Goal: Transaction & Acquisition: Book appointment/travel/reservation

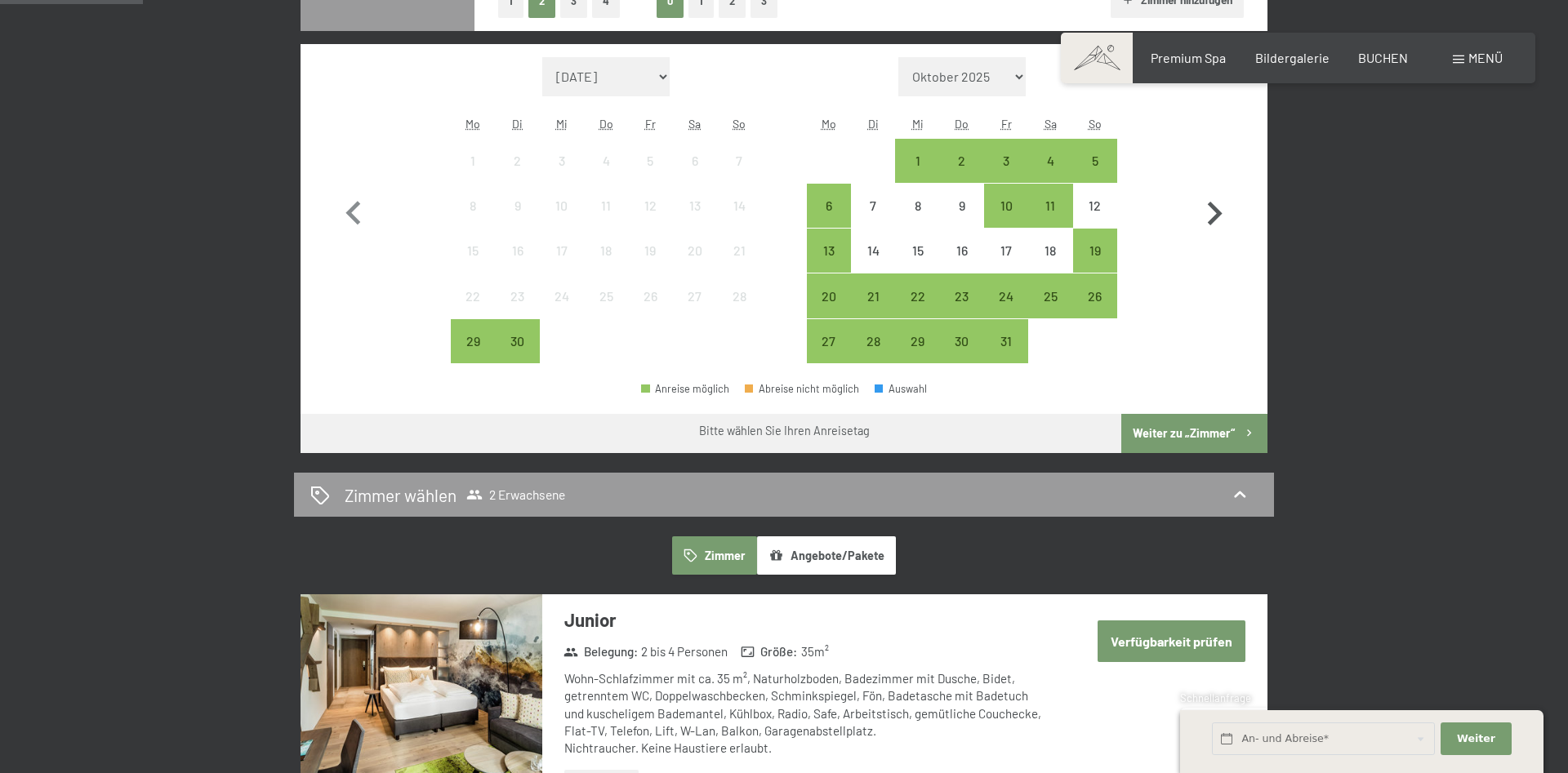
scroll to position [500, 0]
click at [1215, 225] on icon "button" at bounding box center [1215, 214] width 47 height 47
select select "2025-10-01"
select select "2025-11-01"
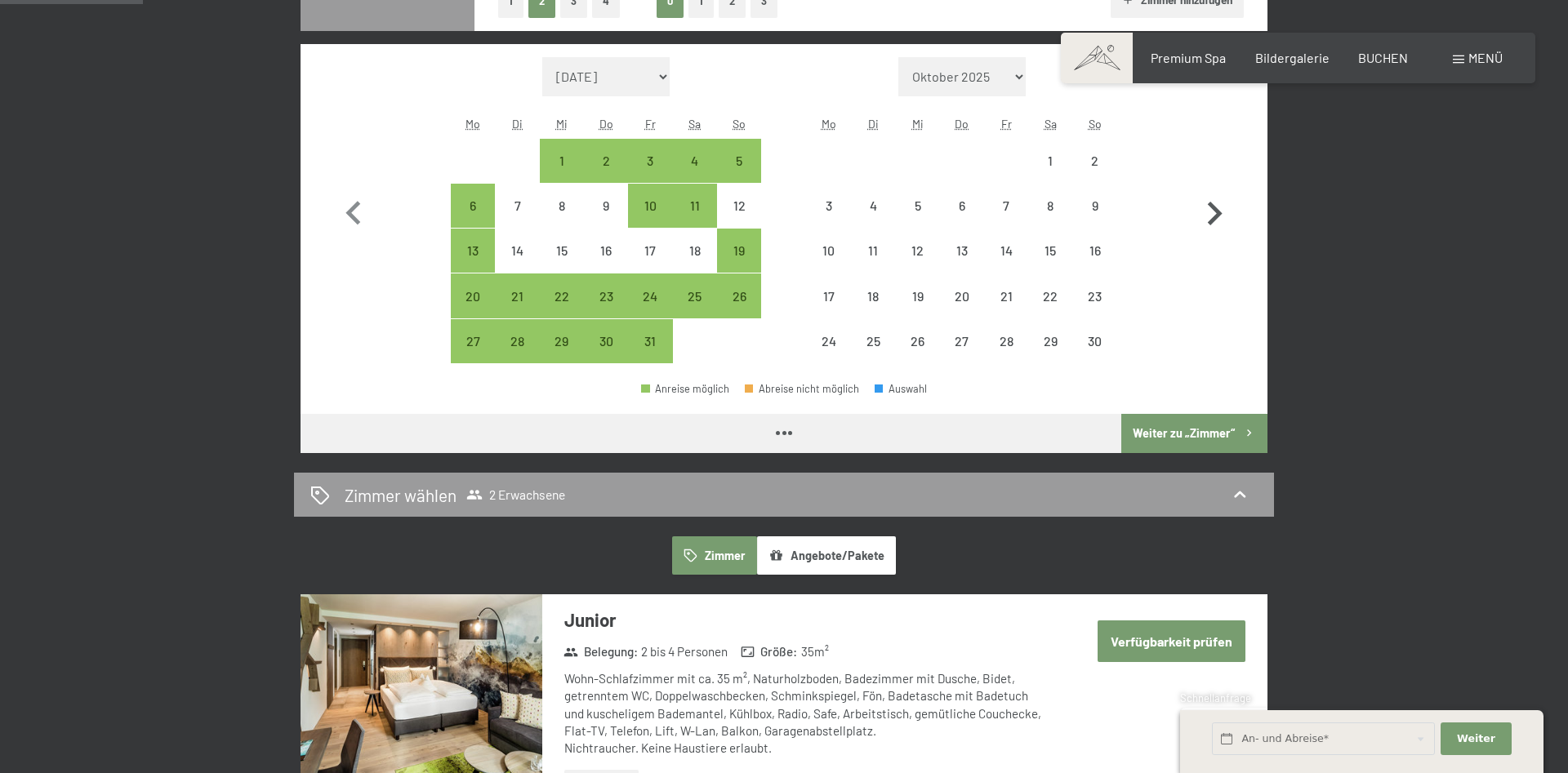
click at [1215, 225] on icon "button" at bounding box center [1215, 214] width 47 height 47
select select "2025-11-01"
select select "2025-12-01"
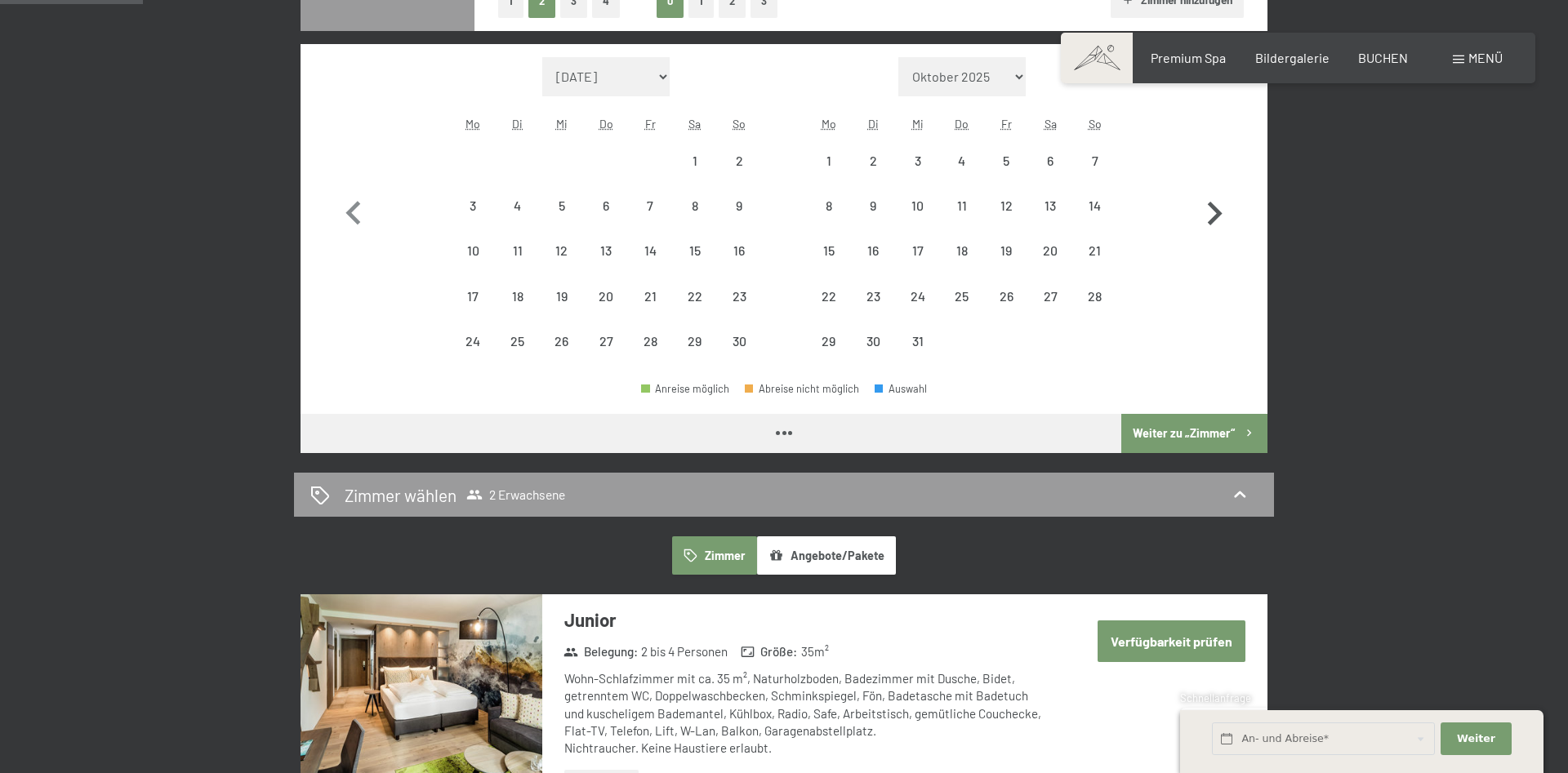
select select "2025-11-01"
select select "2025-12-01"
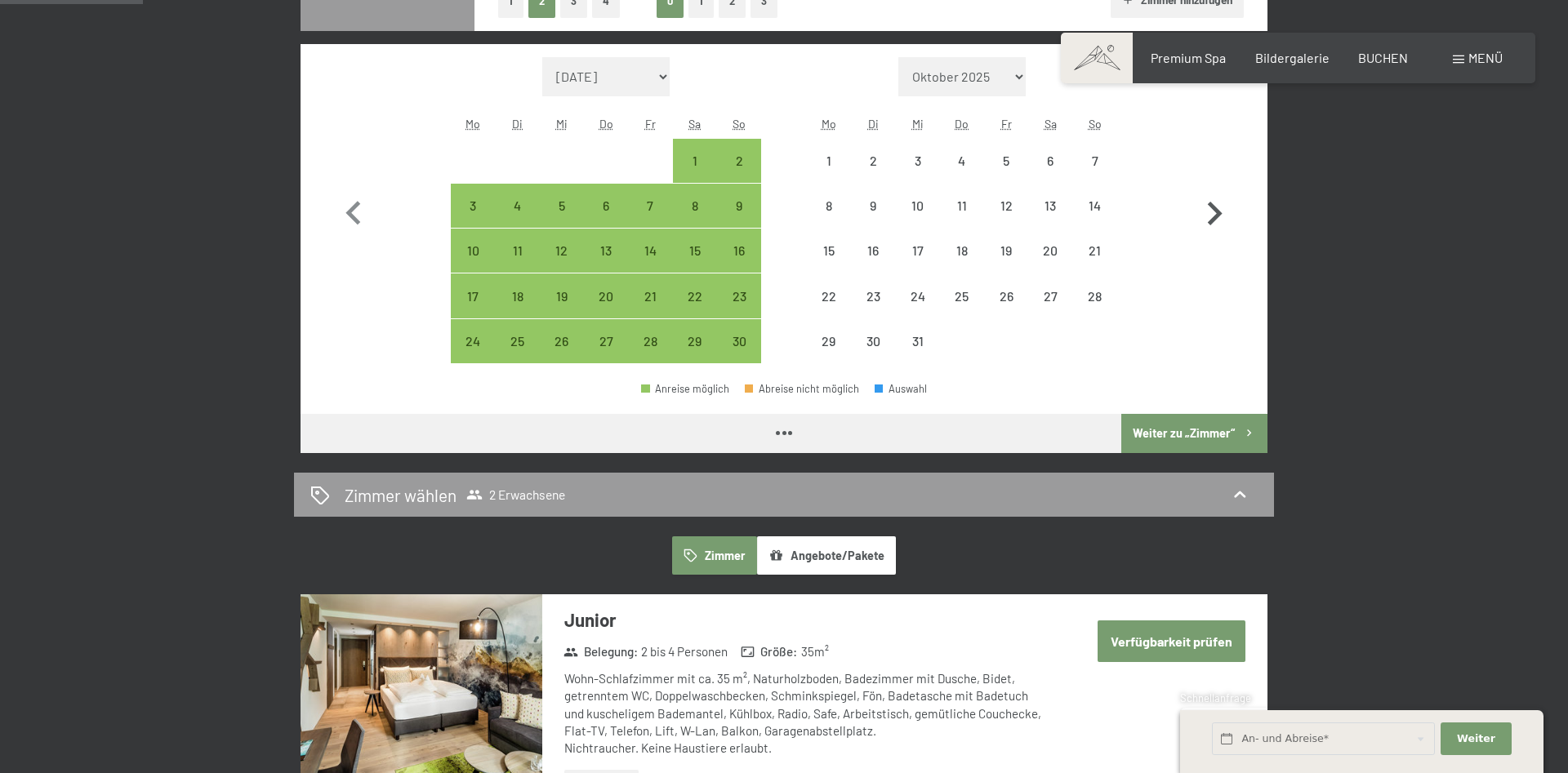
select select "2025-11-01"
select select "2025-12-01"
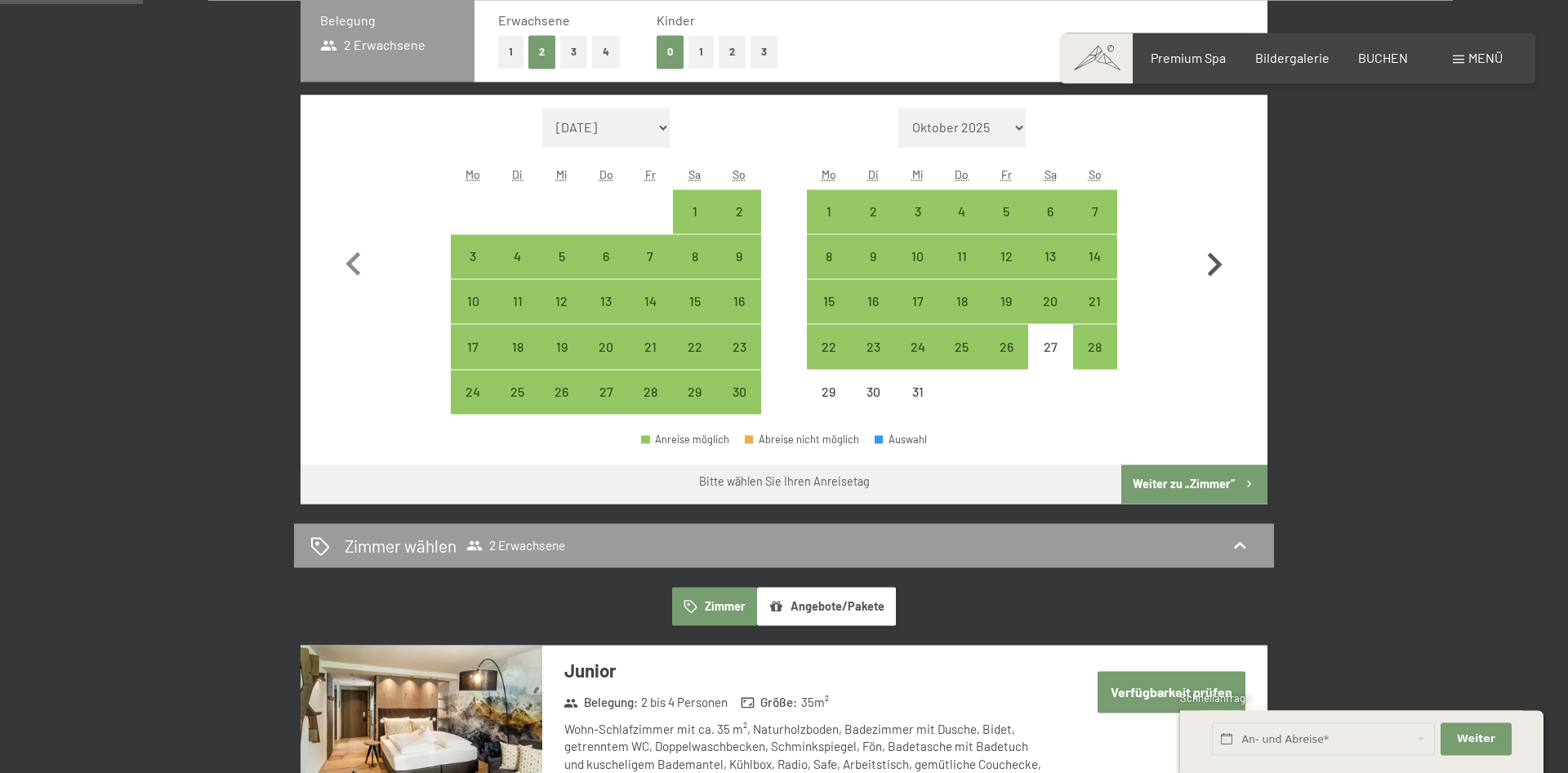
scroll to position [416, 0]
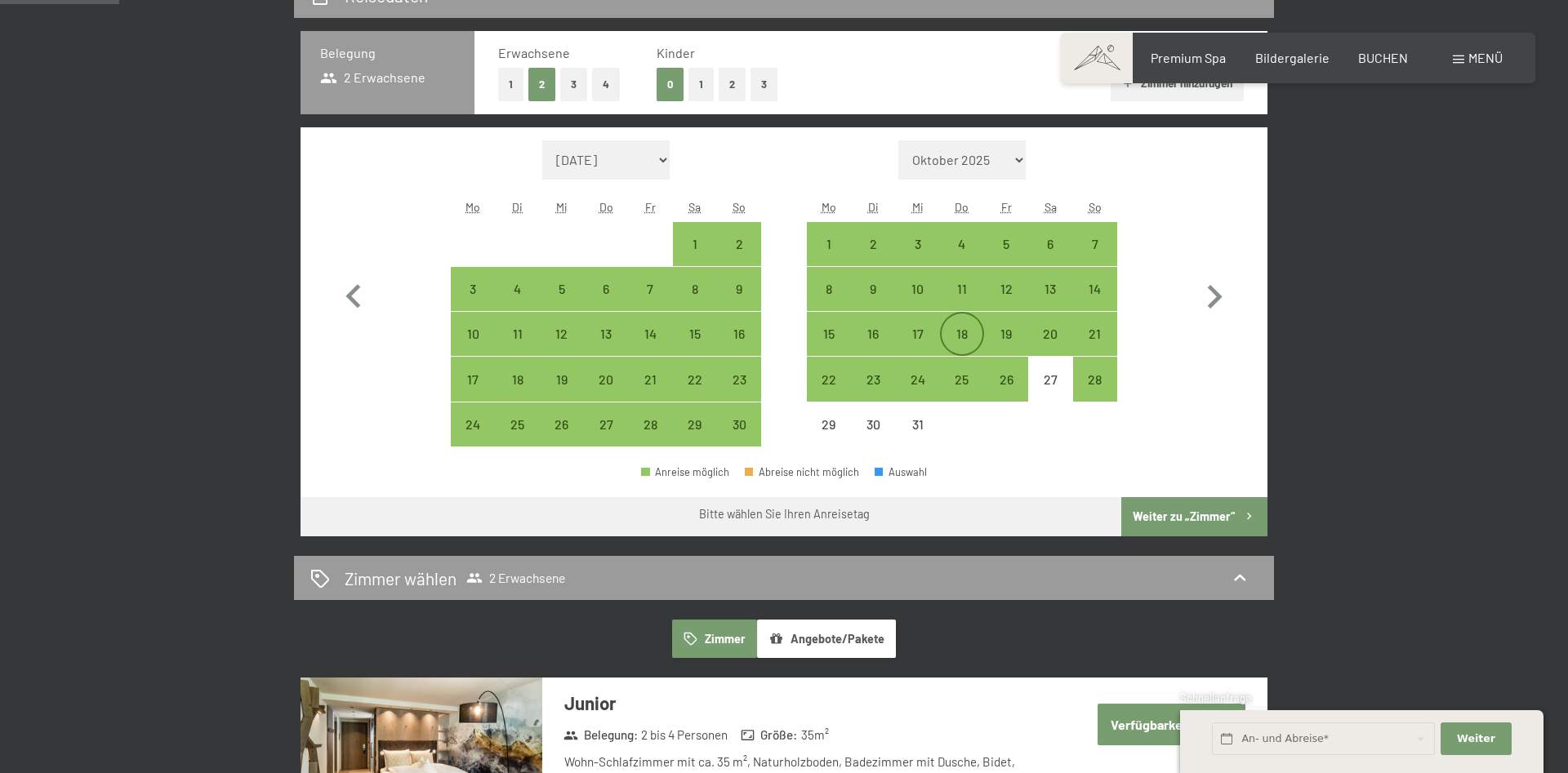
click at [951, 325] on div "18" at bounding box center [962, 333] width 41 height 41
select select "2025-11-01"
select select "2025-12-01"
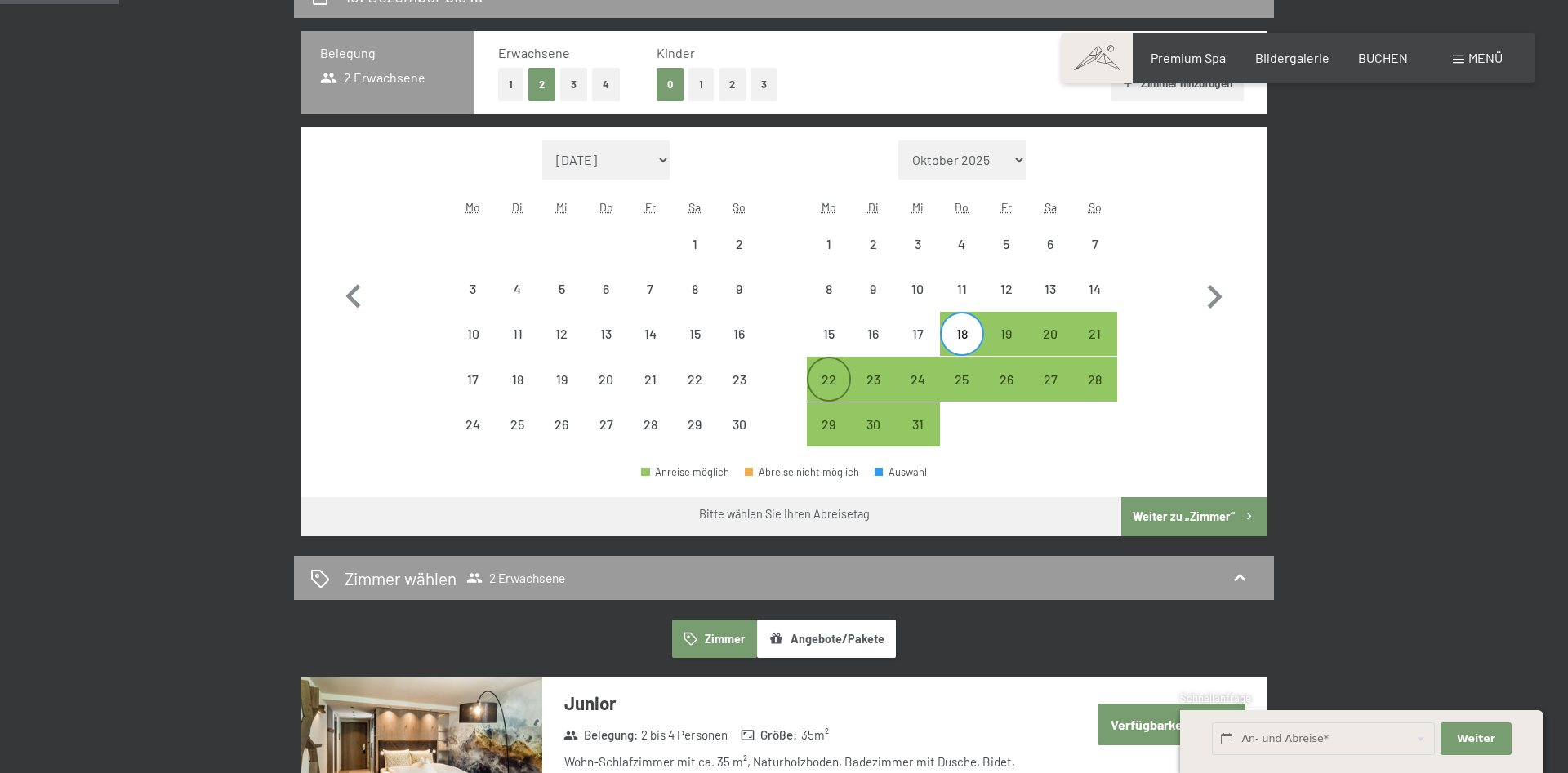
click at [830, 386] on div "22" at bounding box center [829, 393] width 41 height 41
select select "2025-11-01"
select select "2025-12-01"
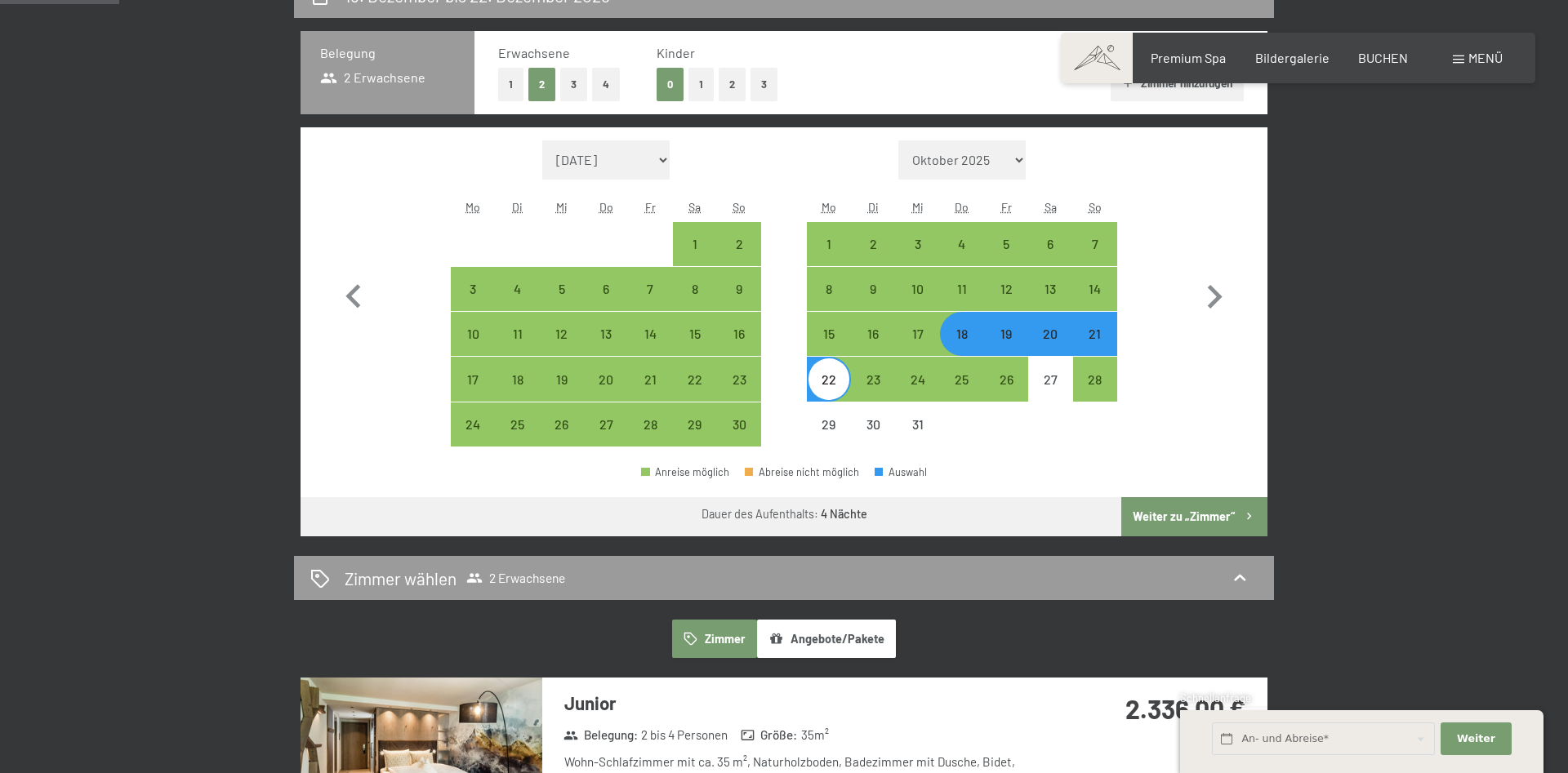
click at [1203, 515] on button "Weiter zu „Zimmer“" at bounding box center [1195, 516] width 147 height 39
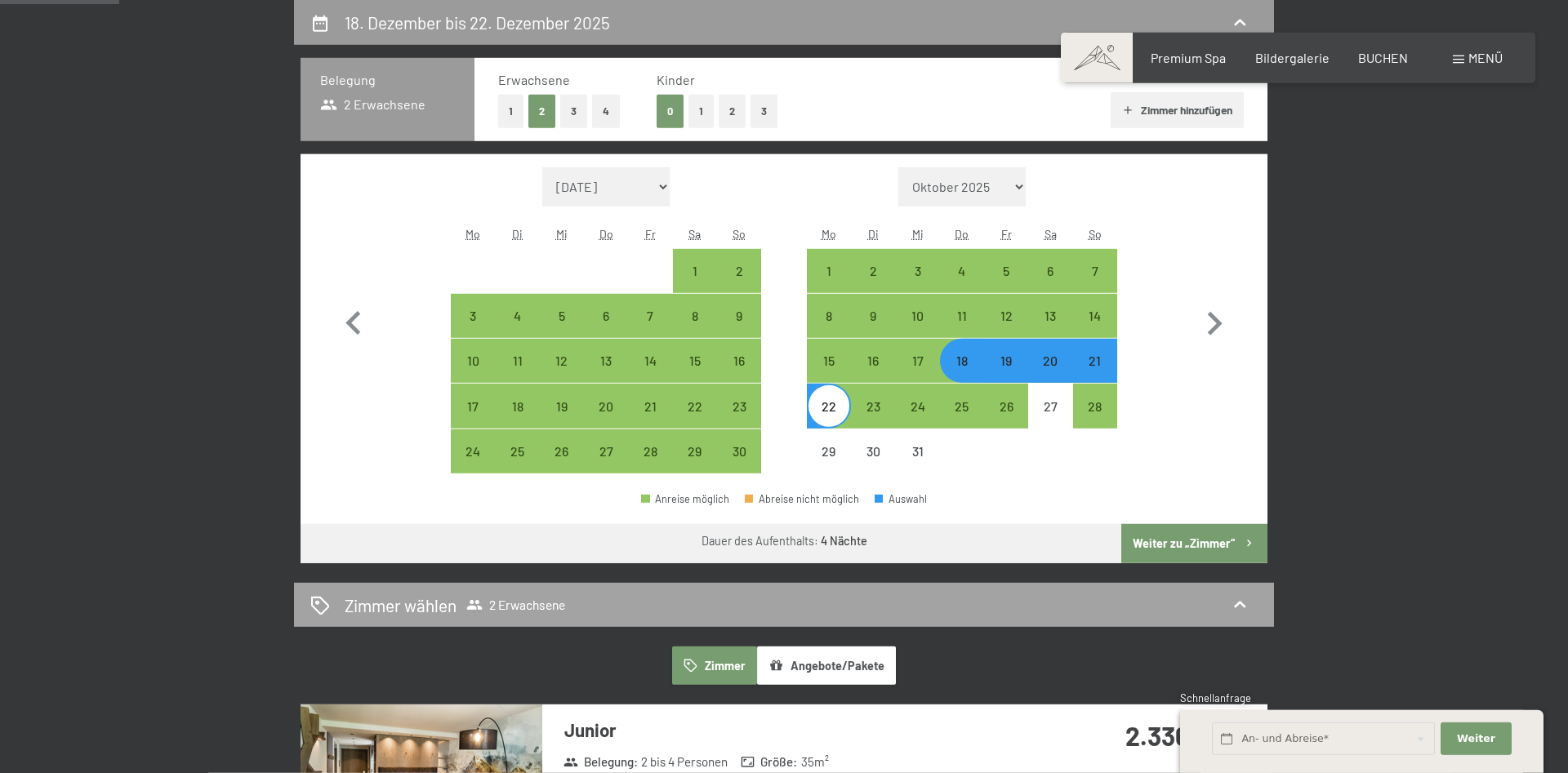
select select "2025-11-01"
select select "2025-12-01"
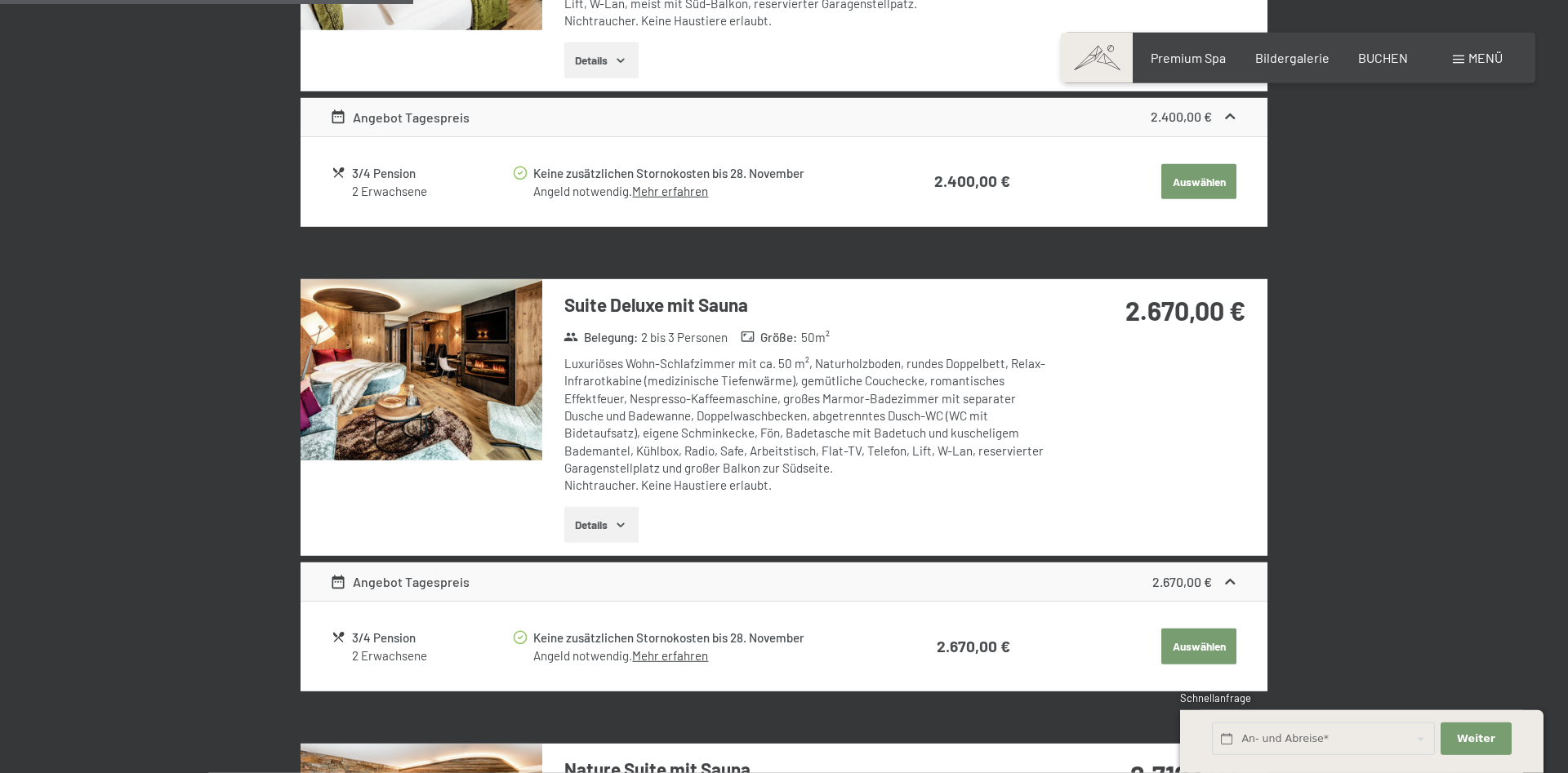
scroll to position [640, 0]
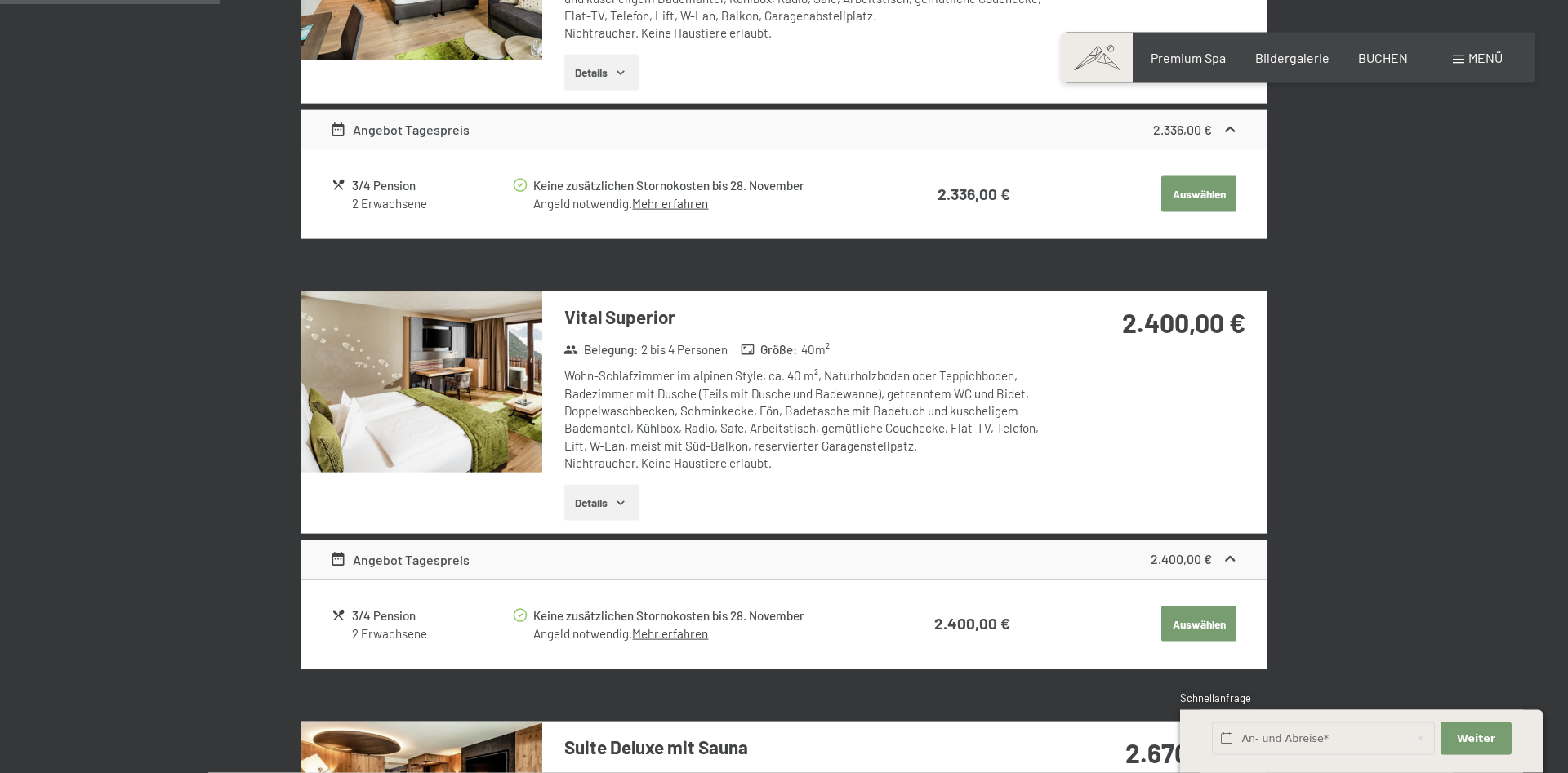
scroll to position [722, 0]
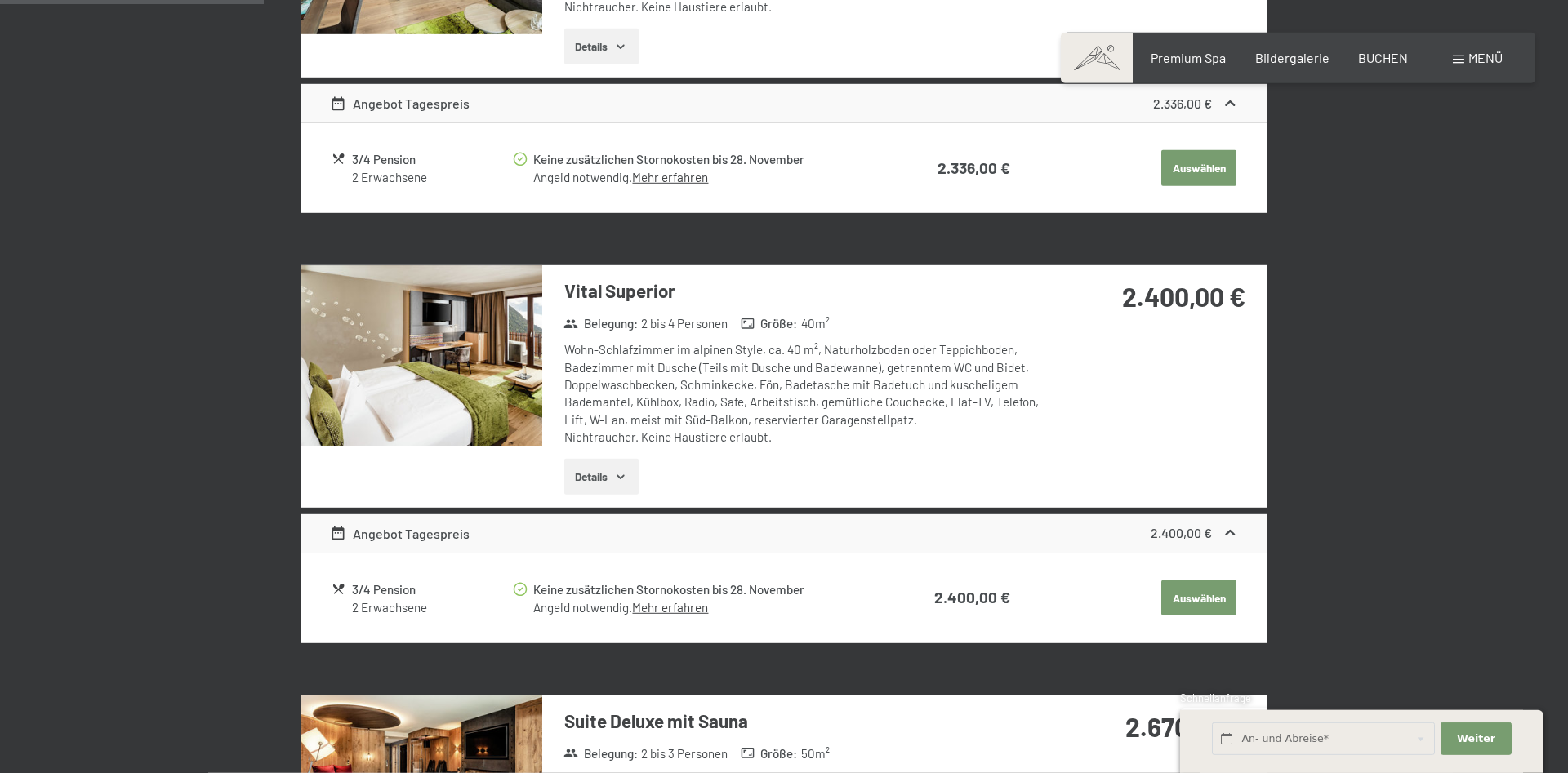
click at [503, 396] on img at bounding box center [421, 356] width 242 height 181
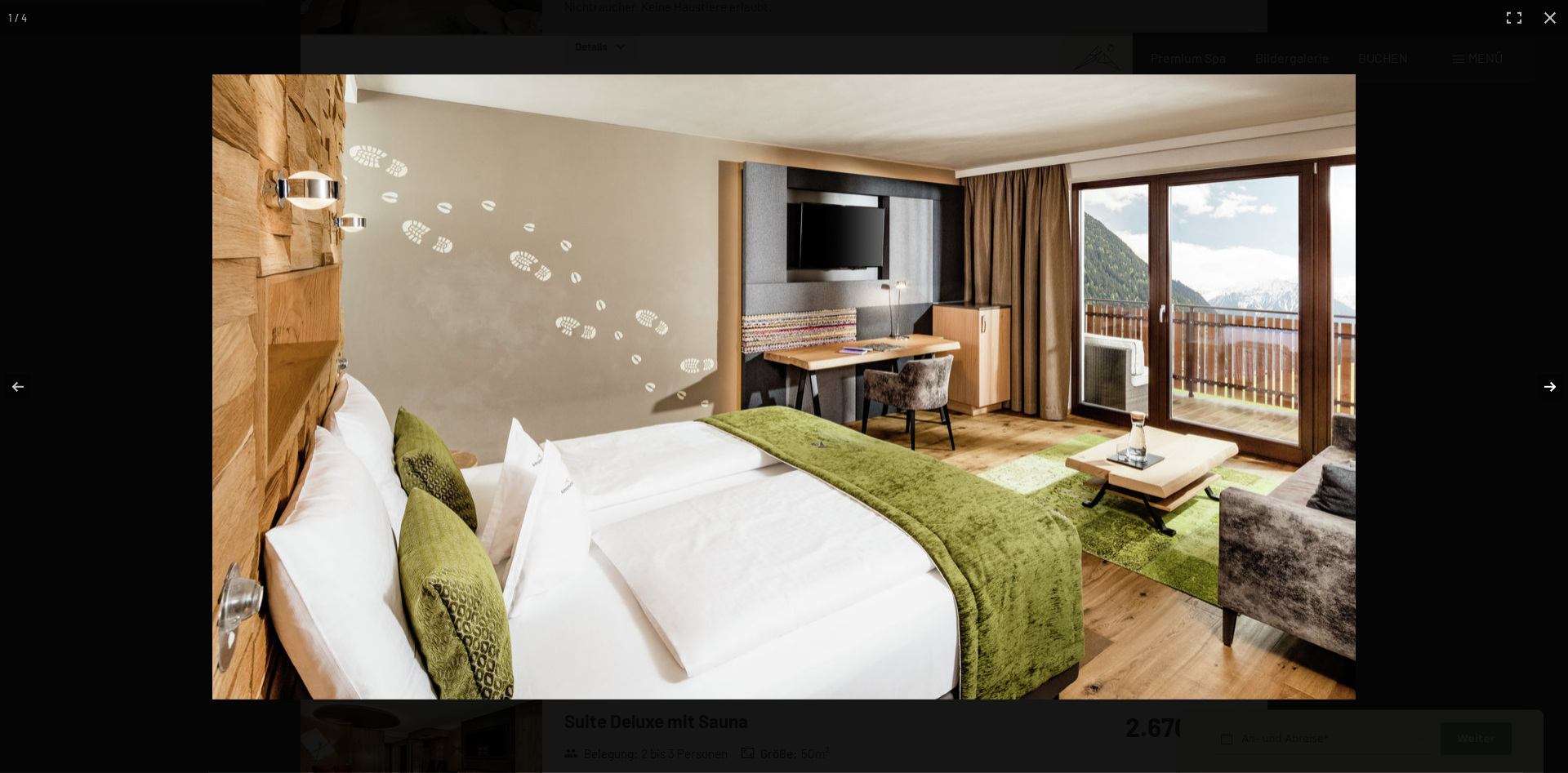
click at [1537, 386] on button "button" at bounding box center [1539, 387] width 58 height 82
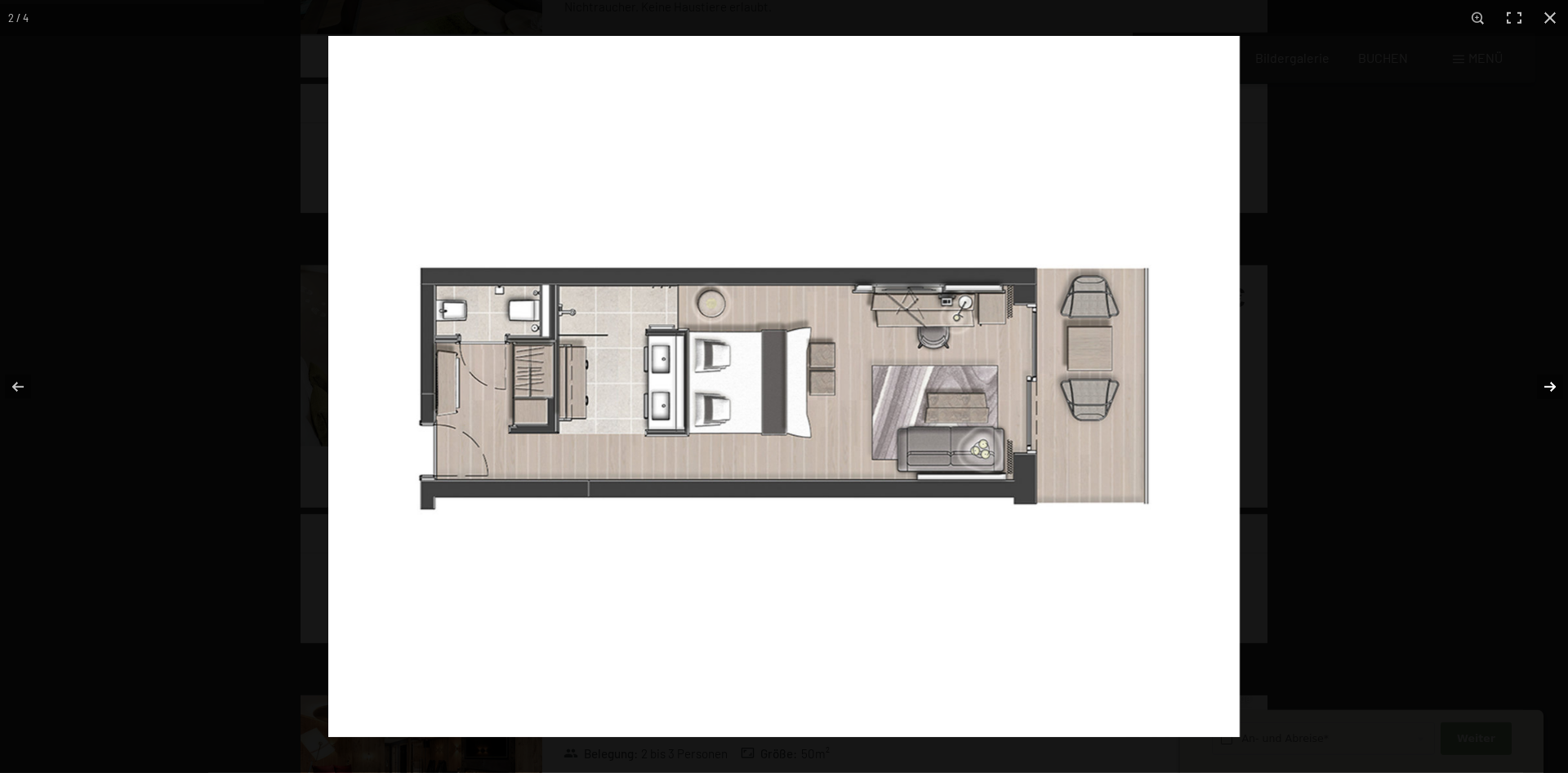
click at [1538, 383] on button "button" at bounding box center [1539, 387] width 58 height 82
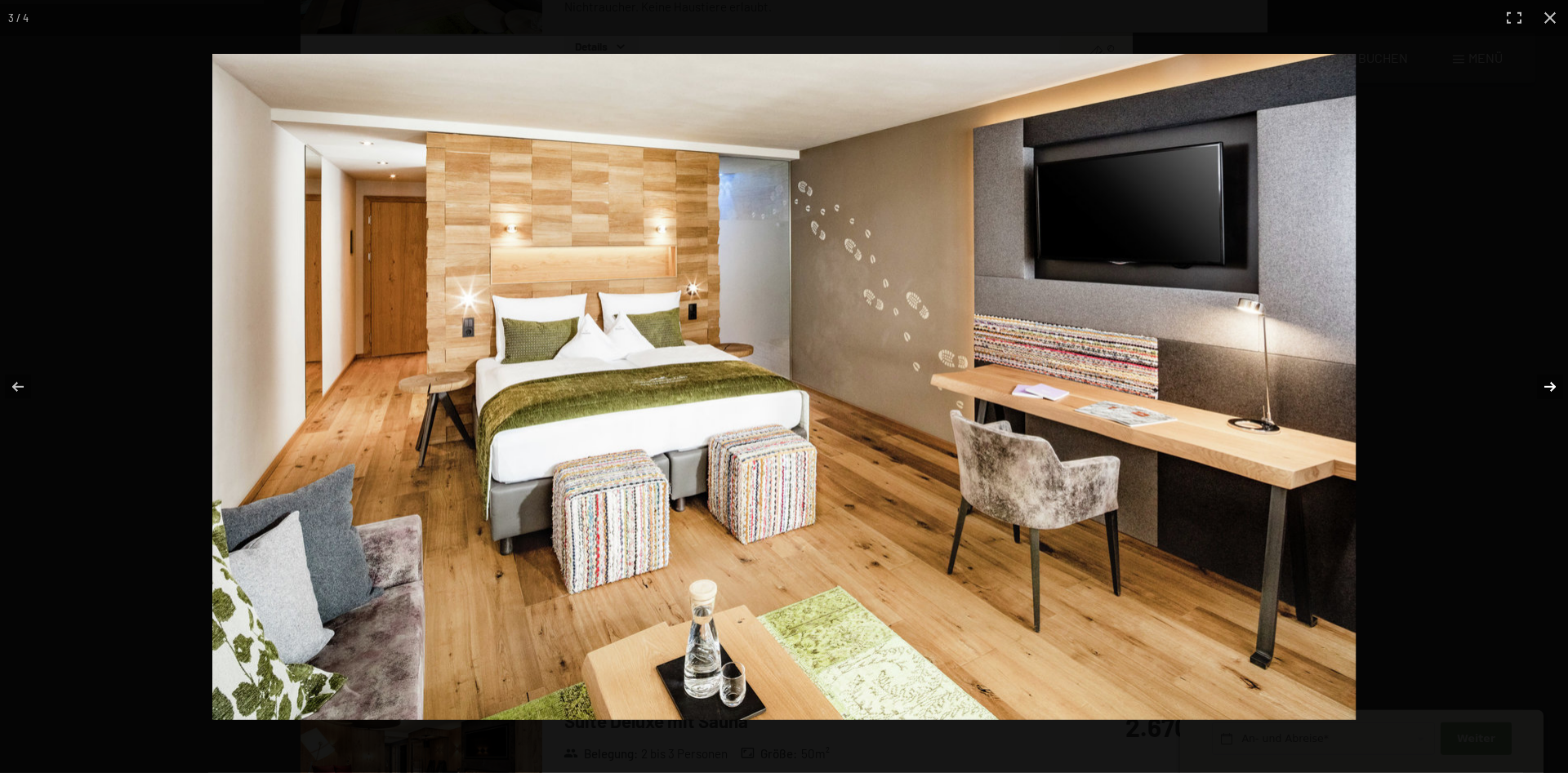
click at [1538, 383] on button "button" at bounding box center [1539, 387] width 58 height 82
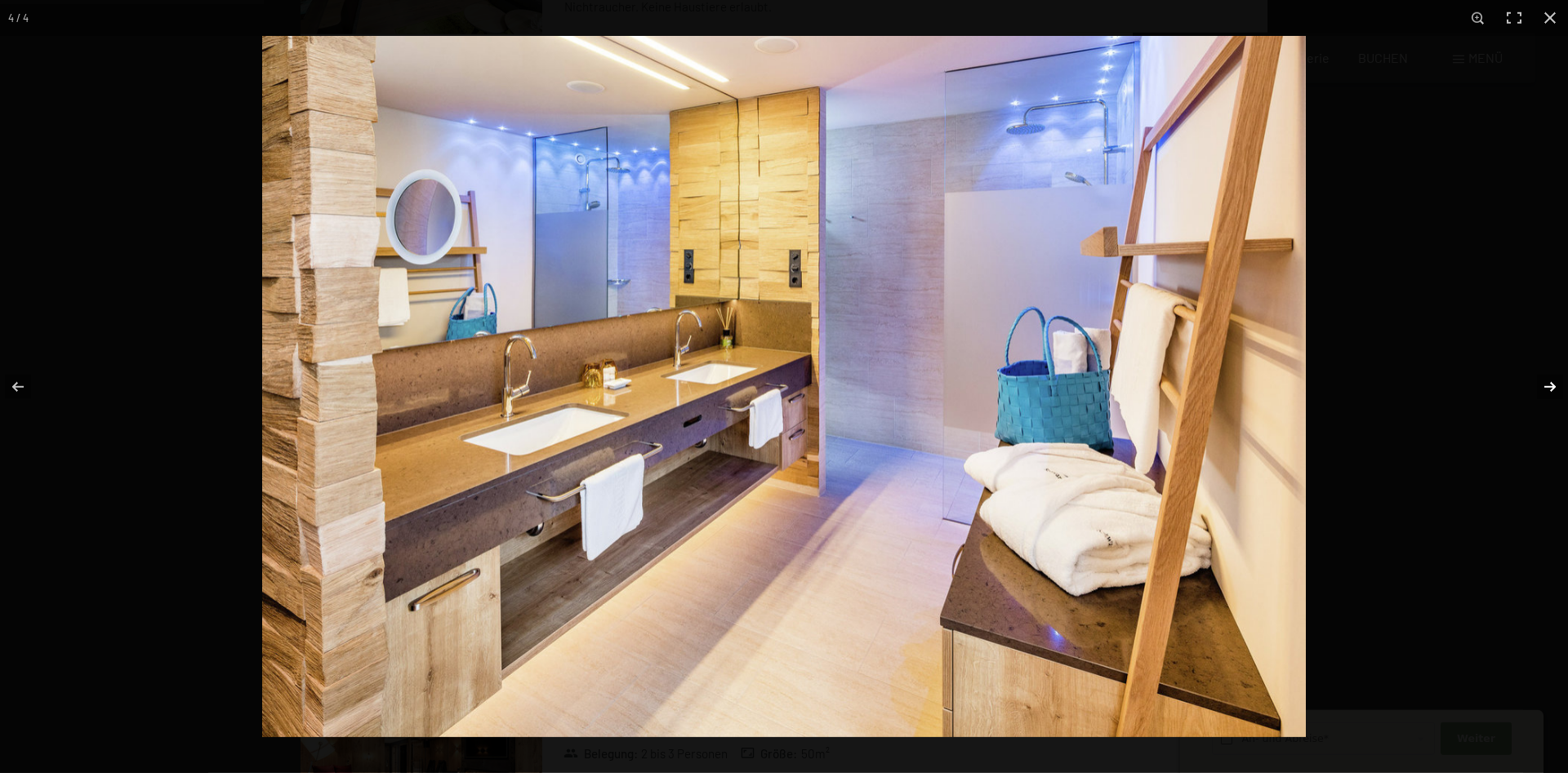
click at [1538, 383] on button "button" at bounding box center [1539, 387] width 58 height 82
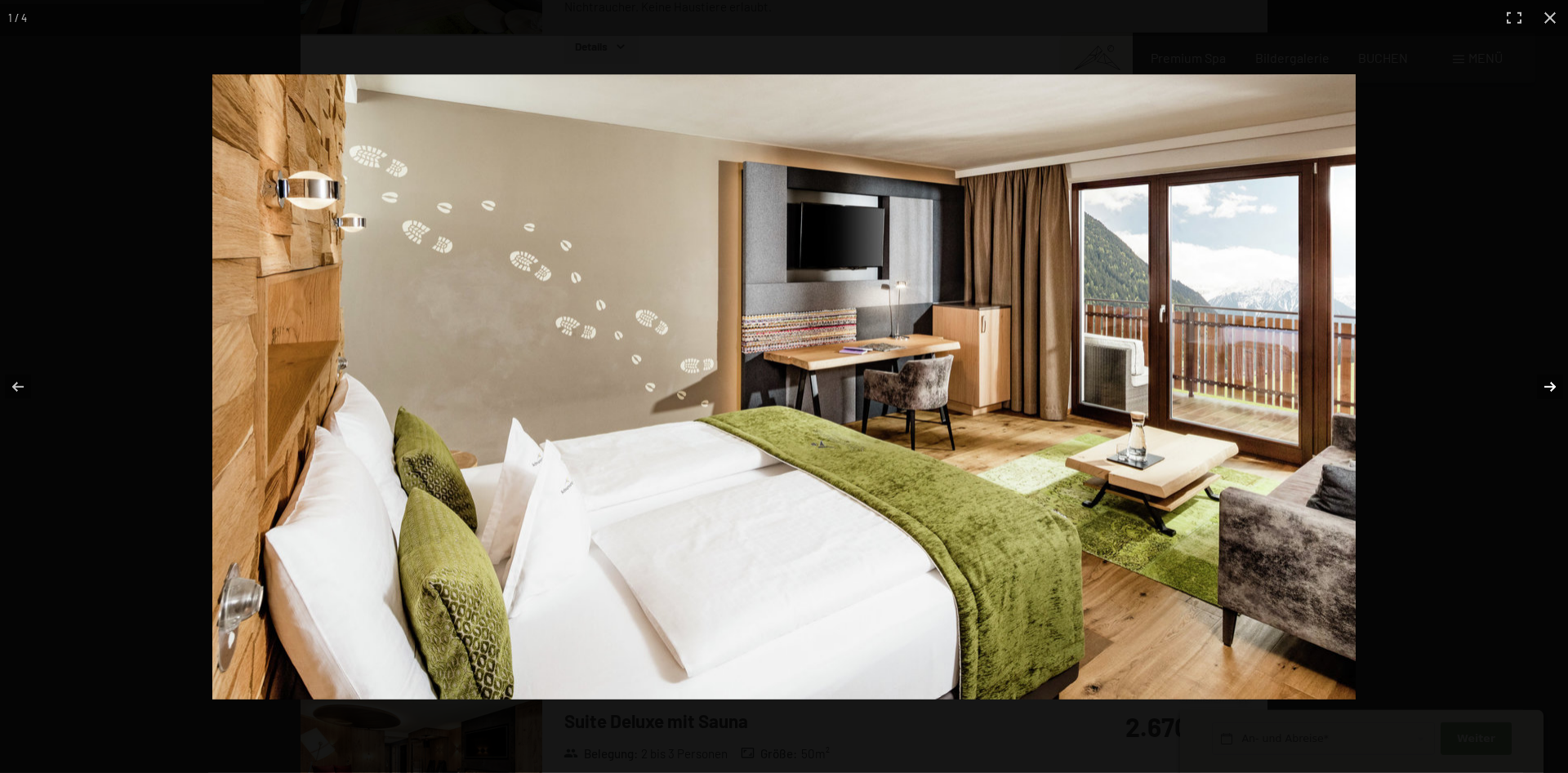
click at [1538, 383] on button "button" at bounding box center [1539, 387] width 58 height 82
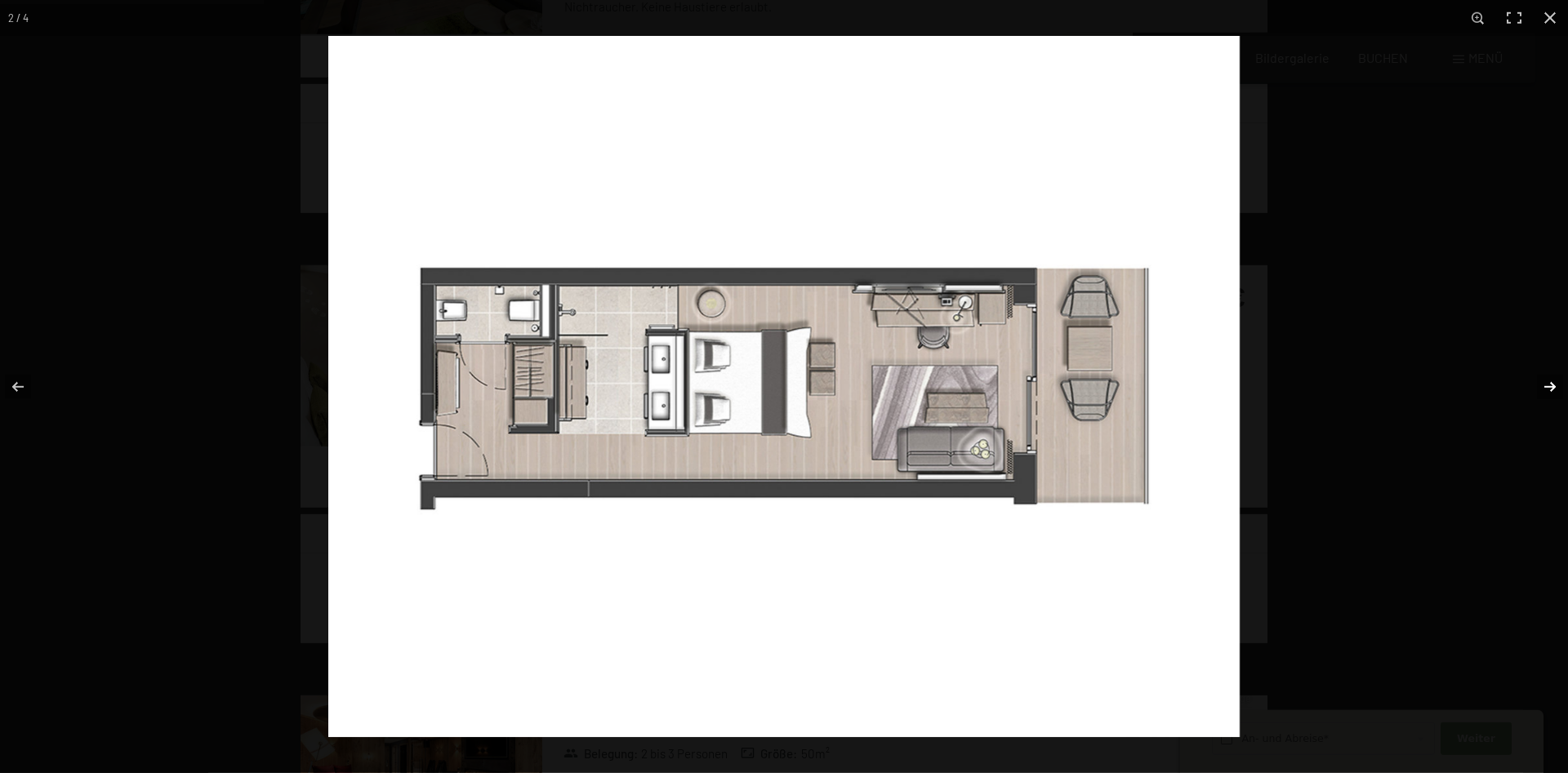
click at [1538, 384] on button "button" at bounding box center [1539, 387] width 58 height 82
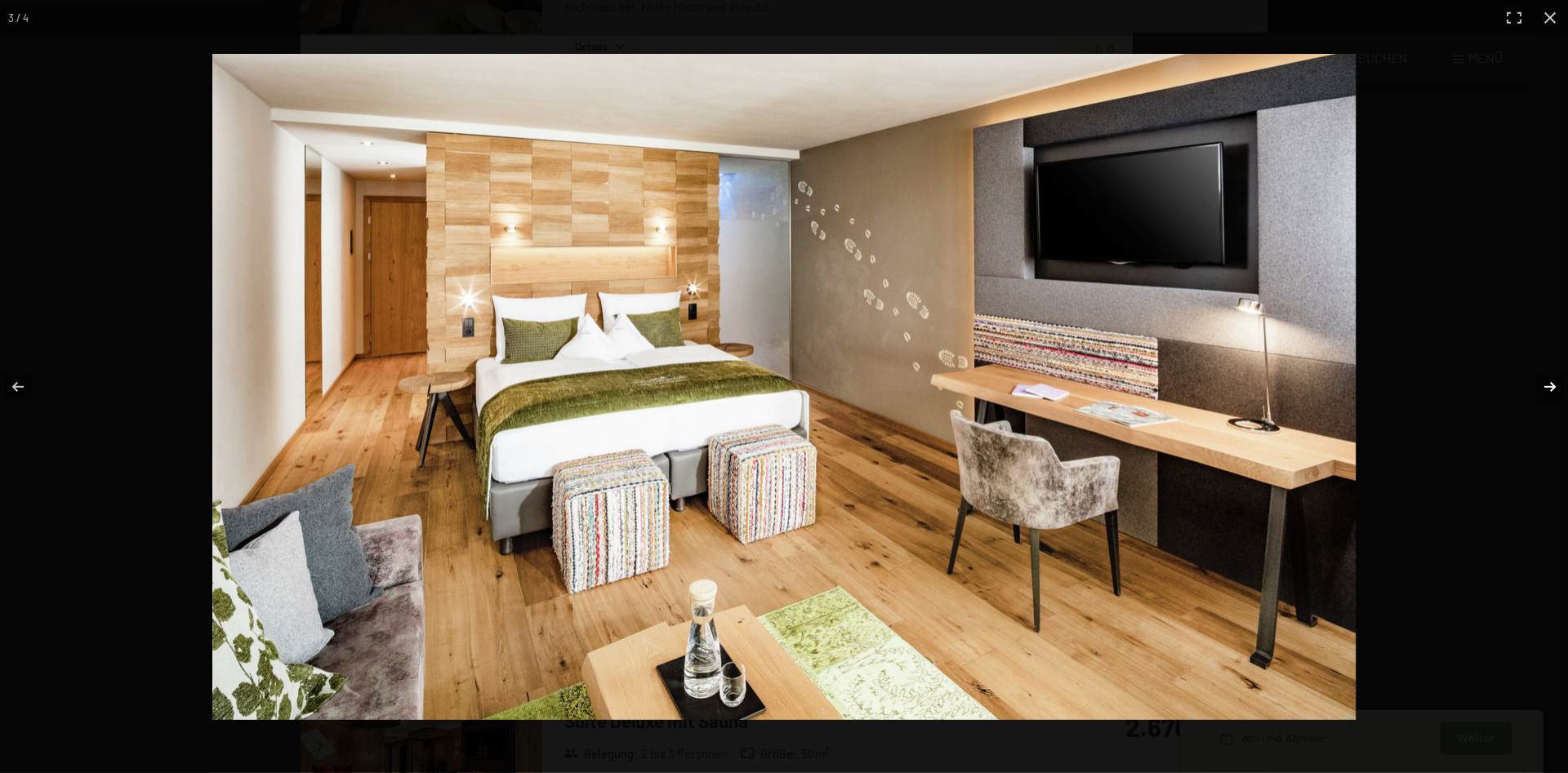
click at [1538, 384] on button "button" at bounding box center [1539, 387] width 58 height 82
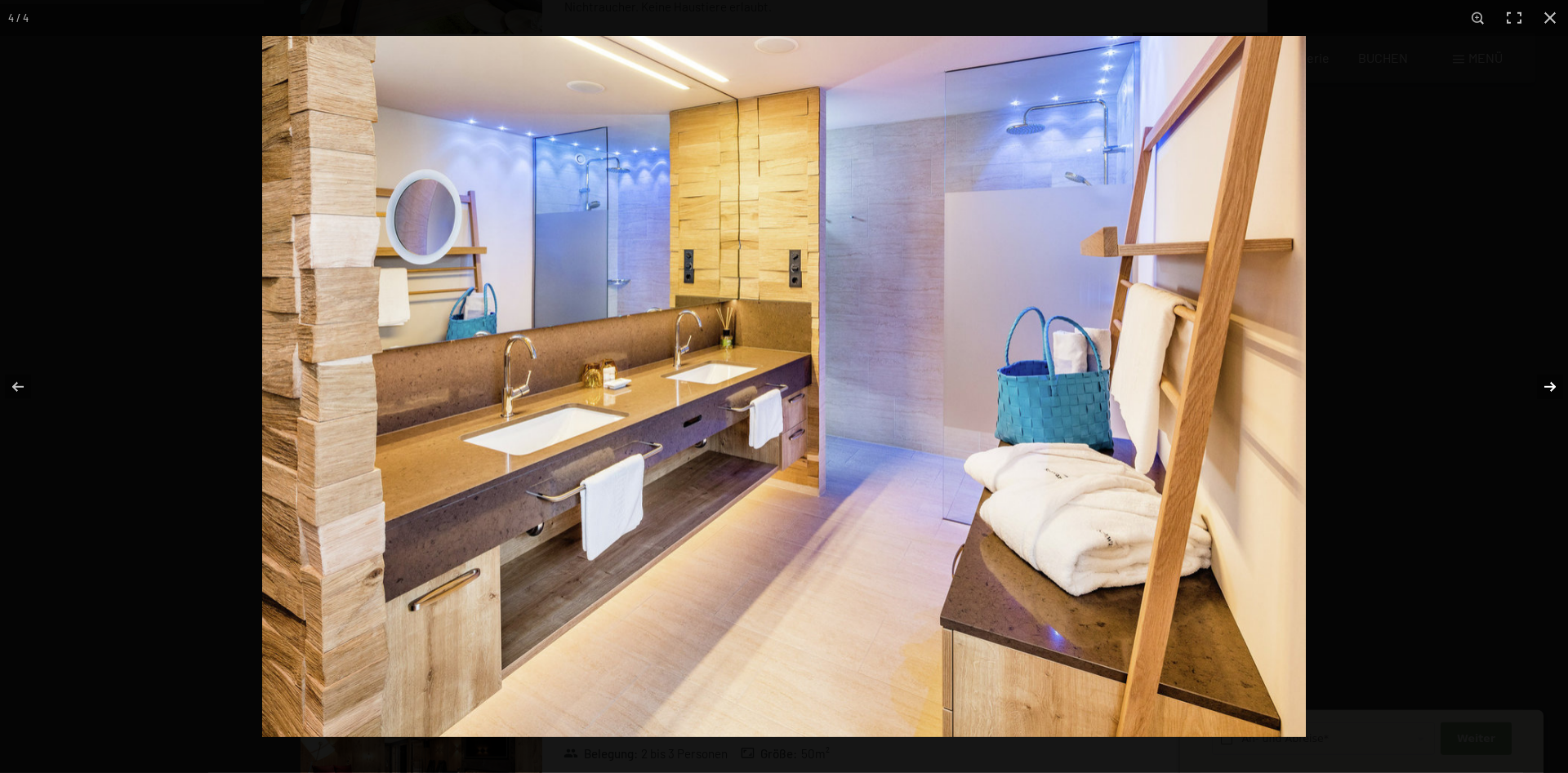
click at [1538, 384] on button "button" at bounding box center [1539, 387] width 58 height 82
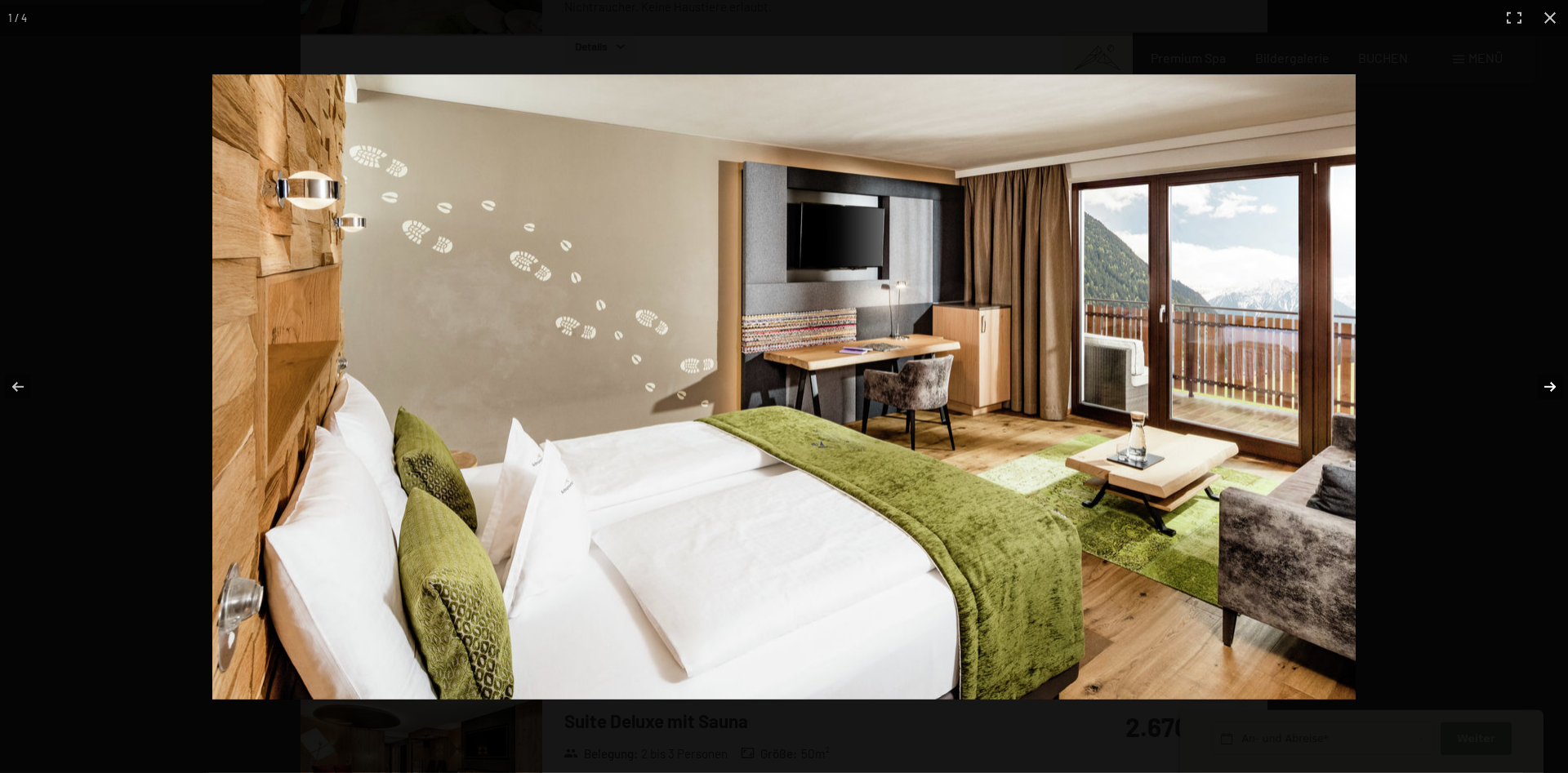
click at [1538, 384] on button "button" at bounding box center [1539, 387] width 58 height 82
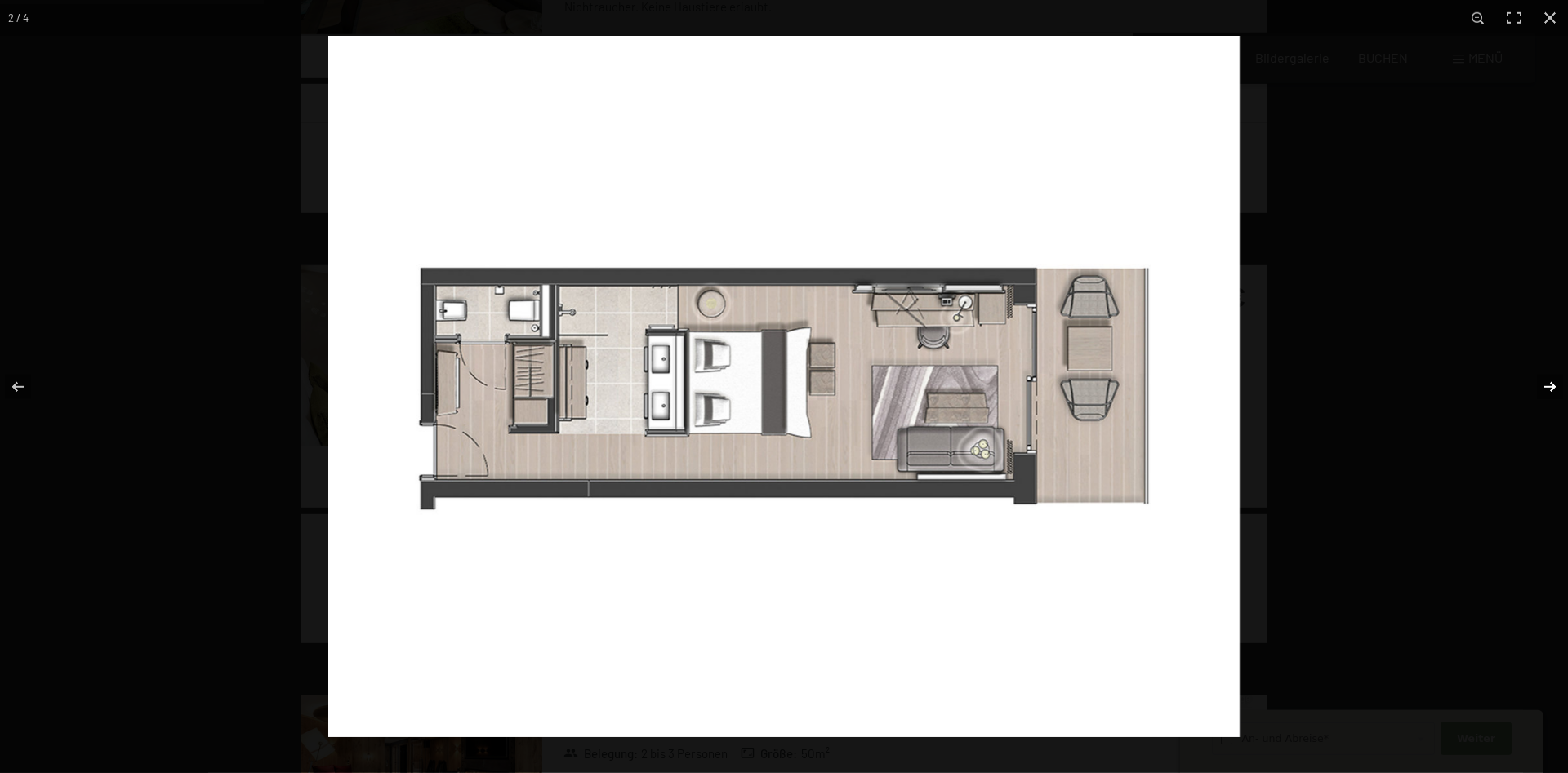
click at [1538, 384] on button "button" at bounding box center [1539, 387] width 58 height 82
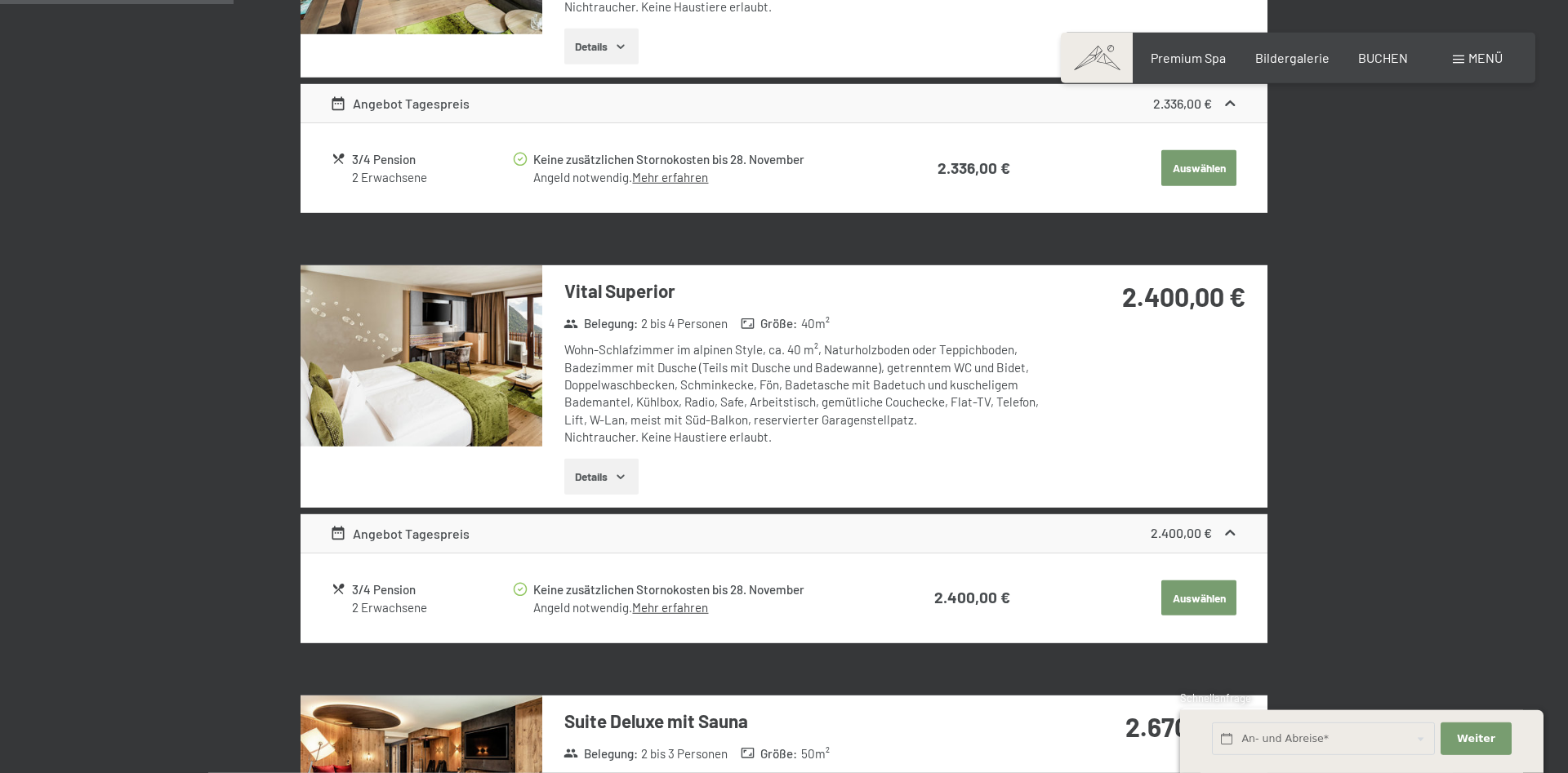
scroll to position [306, 0]
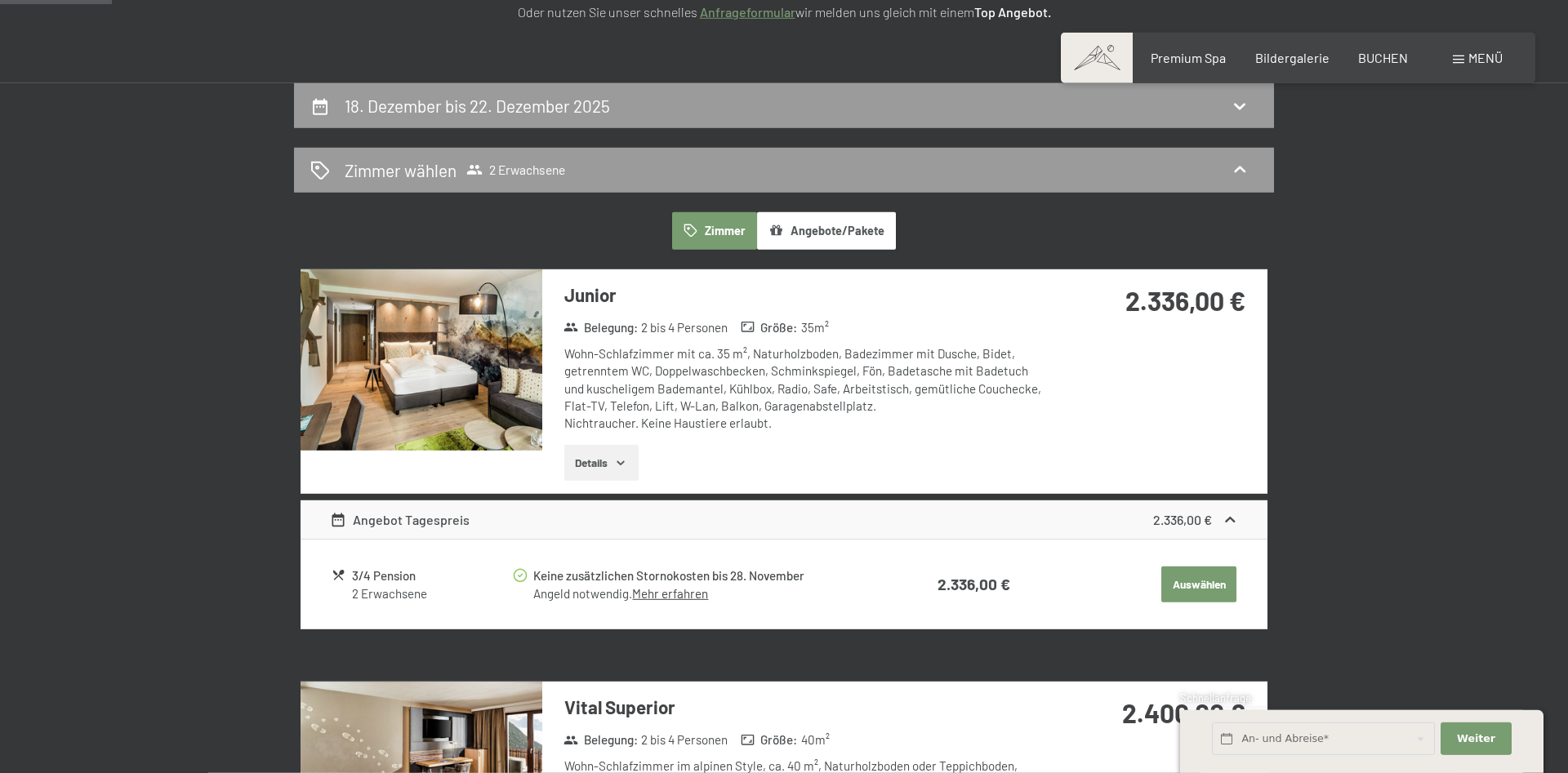
click at [523, 455] on div at bounding box center [421, 381] width 242 height 224
click at [523, 434] on img at bounding box center [421, 360] width 242 height 181
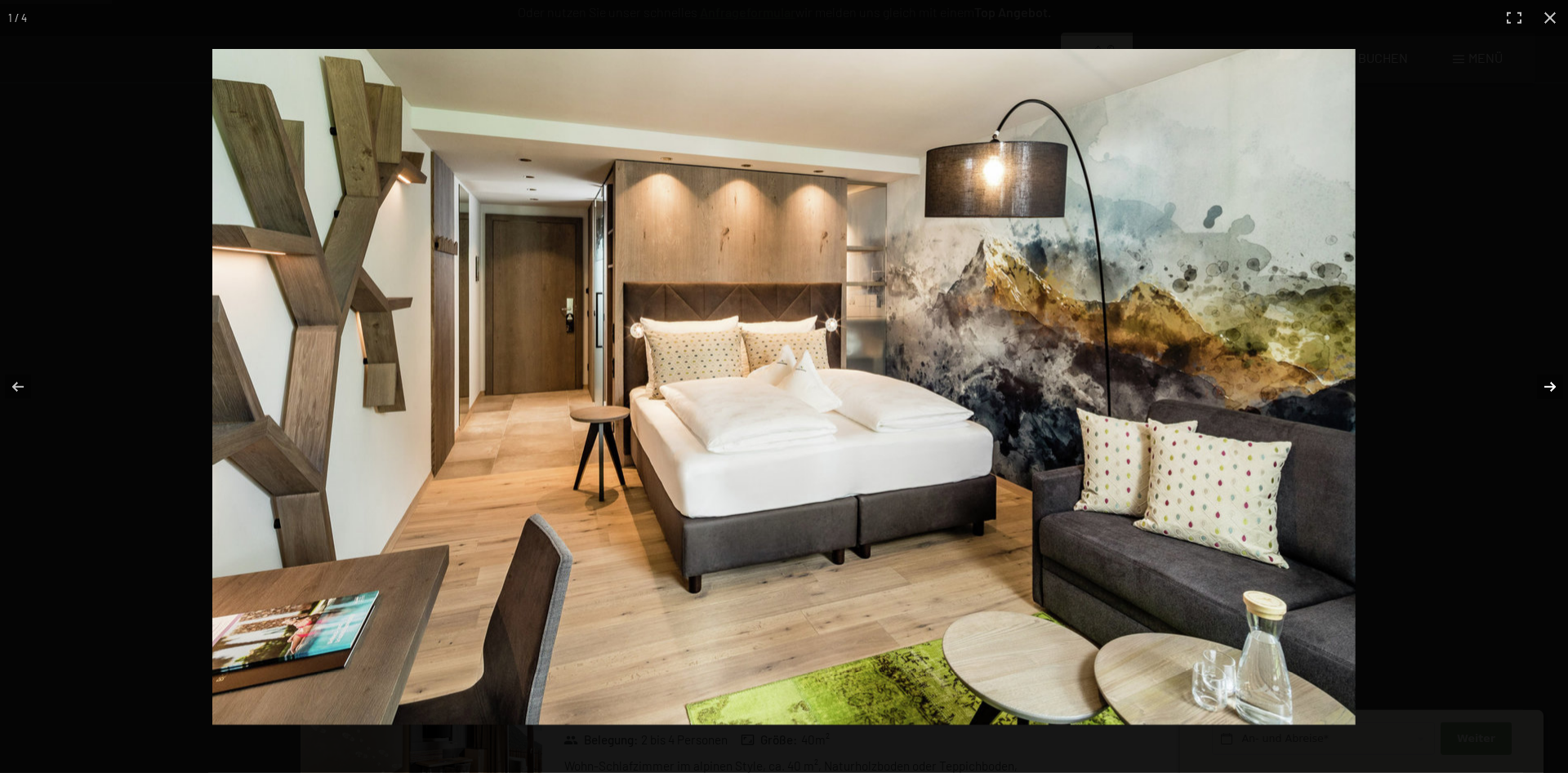
click at [1535, 385] on button "button" at bounding box center [1539, 387] width 58 height 82
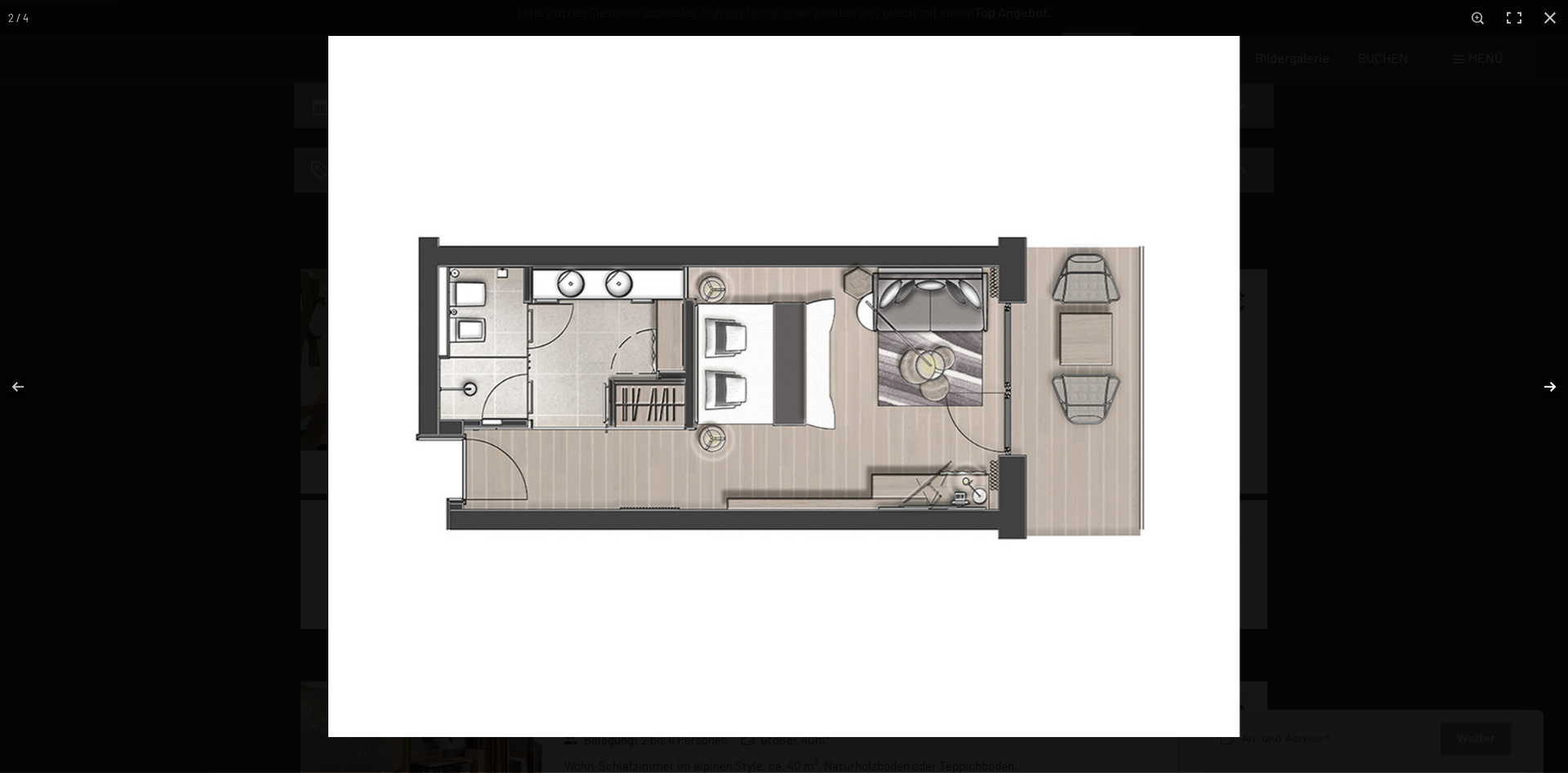
click at [1535, 385] on button "button" at bounding box center [1539, 387] width 58 height 82
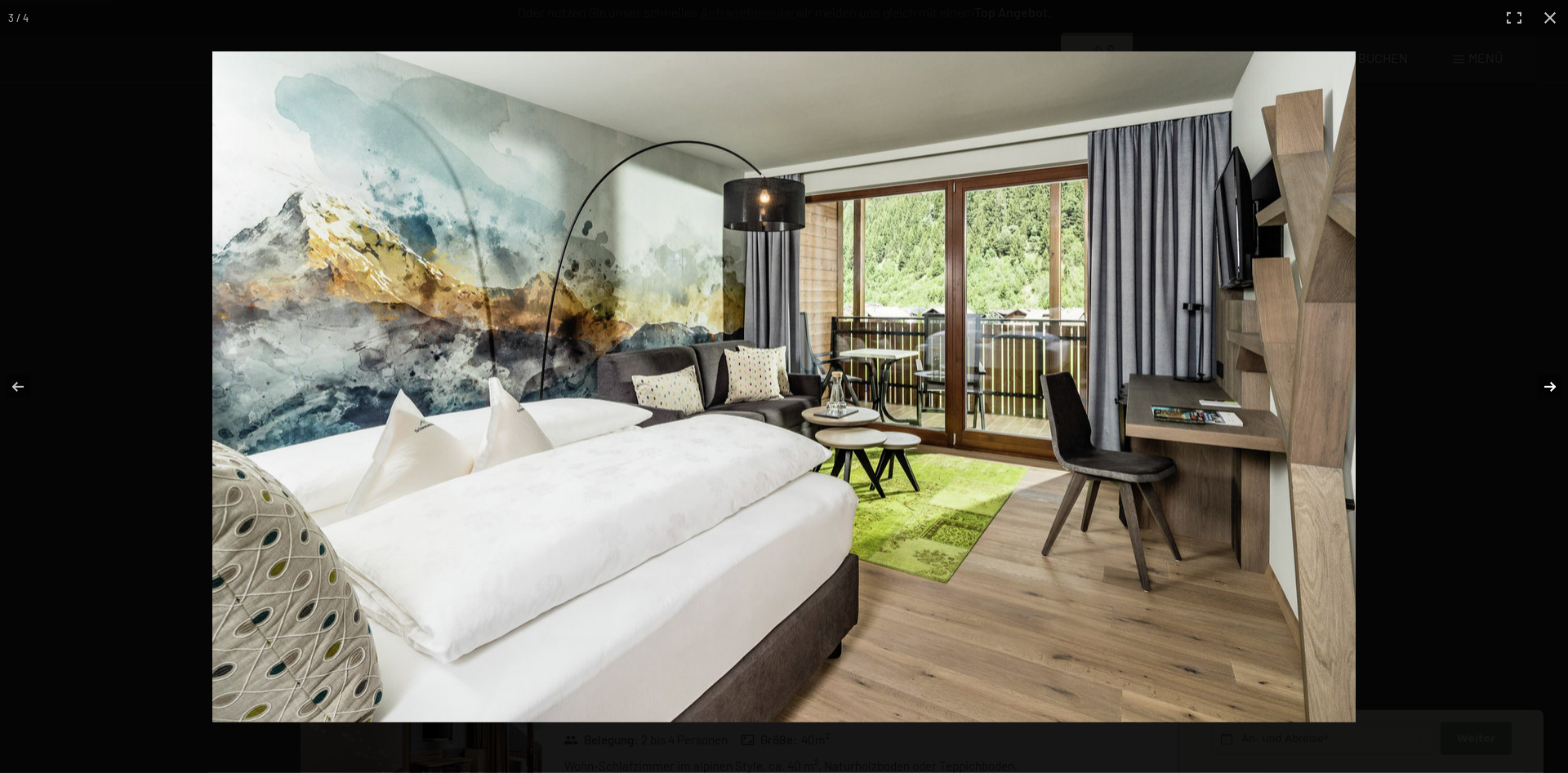
click at [1535, 385] on button "button" at bounding box center [1539, 387] width 58 height 82
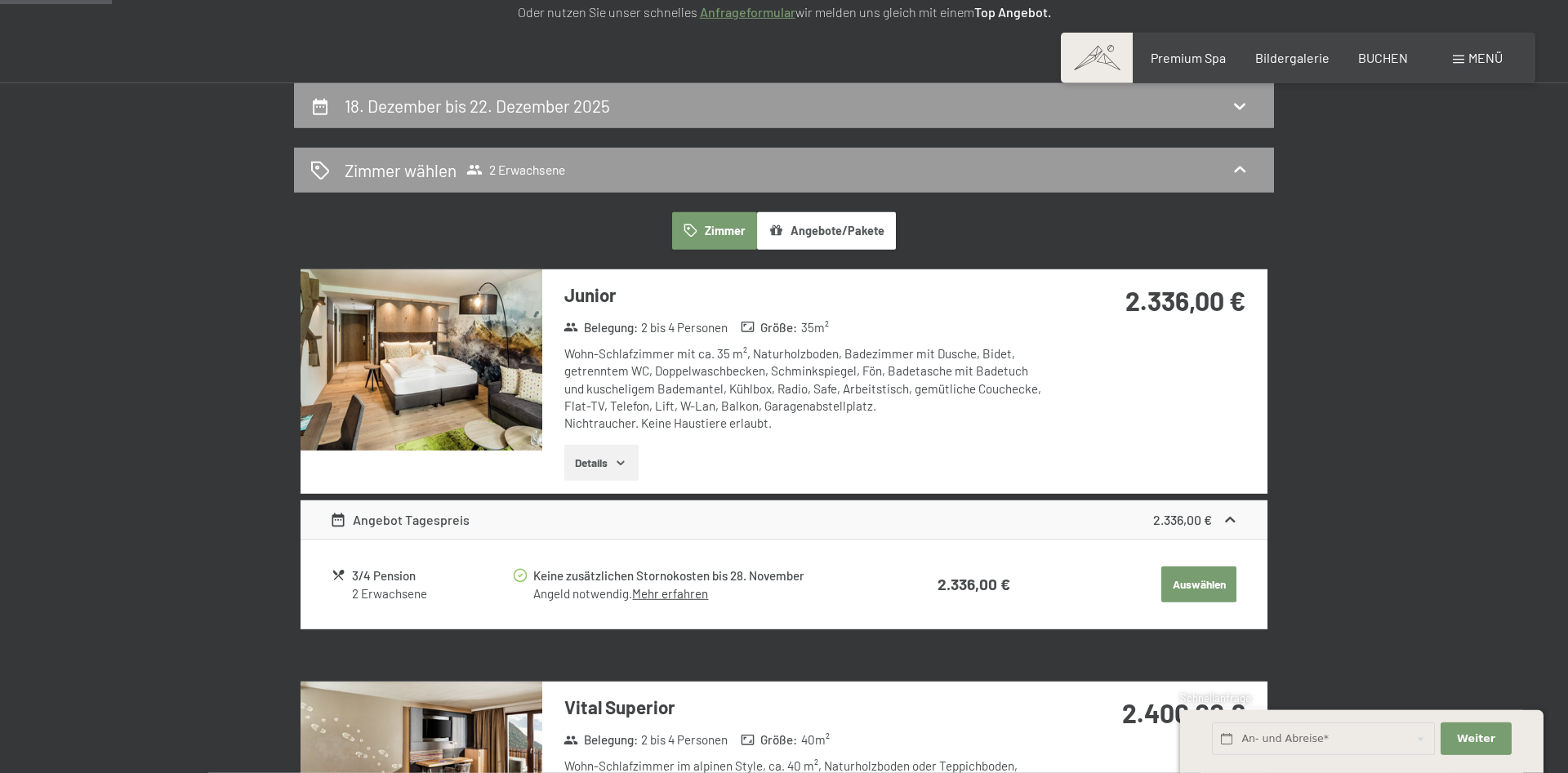
click at [1212, 592] on button "Auswählen" at bounding box center [1199, 585] width 75 height 36
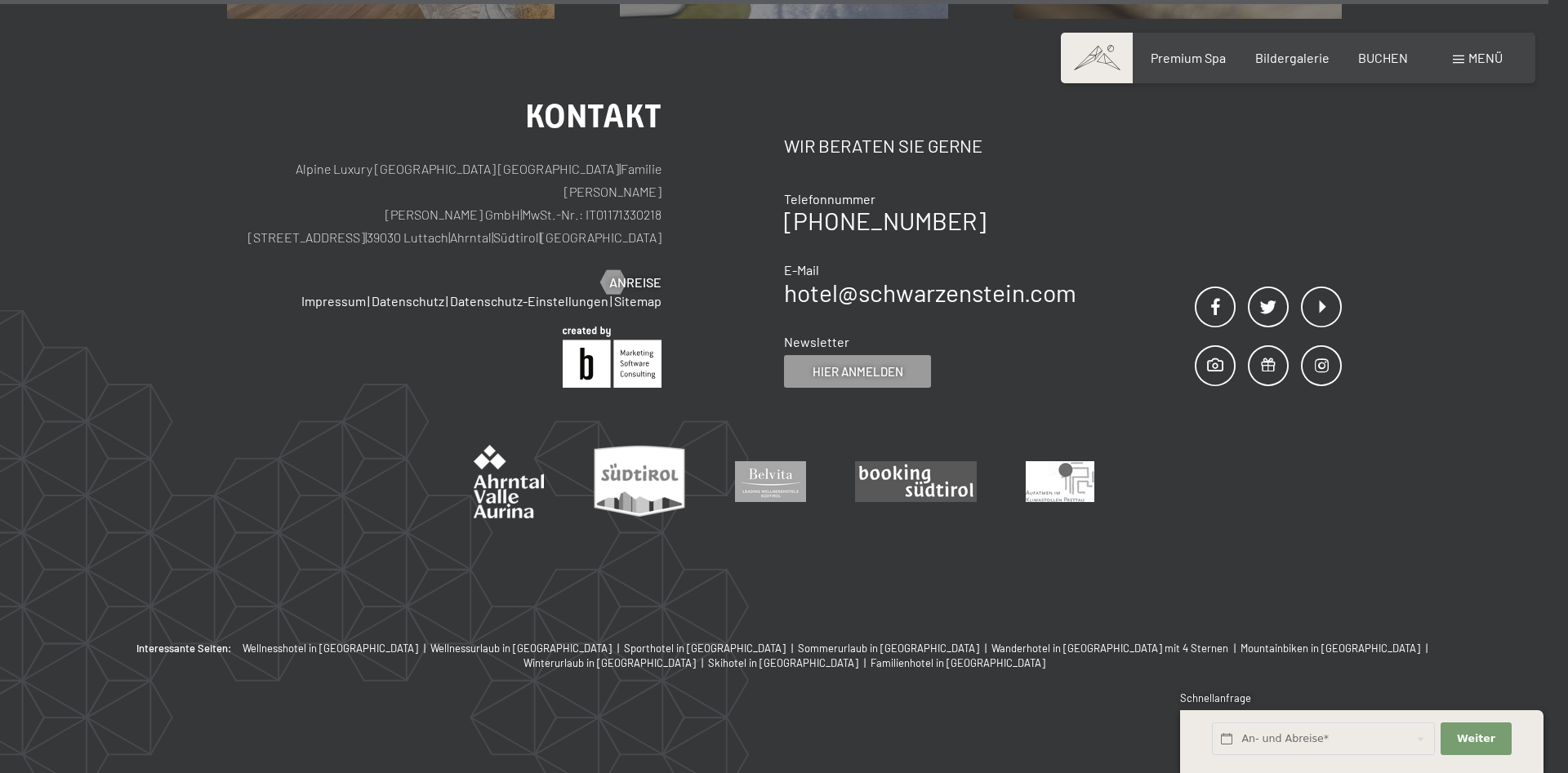
scroll to position [1392, 0]
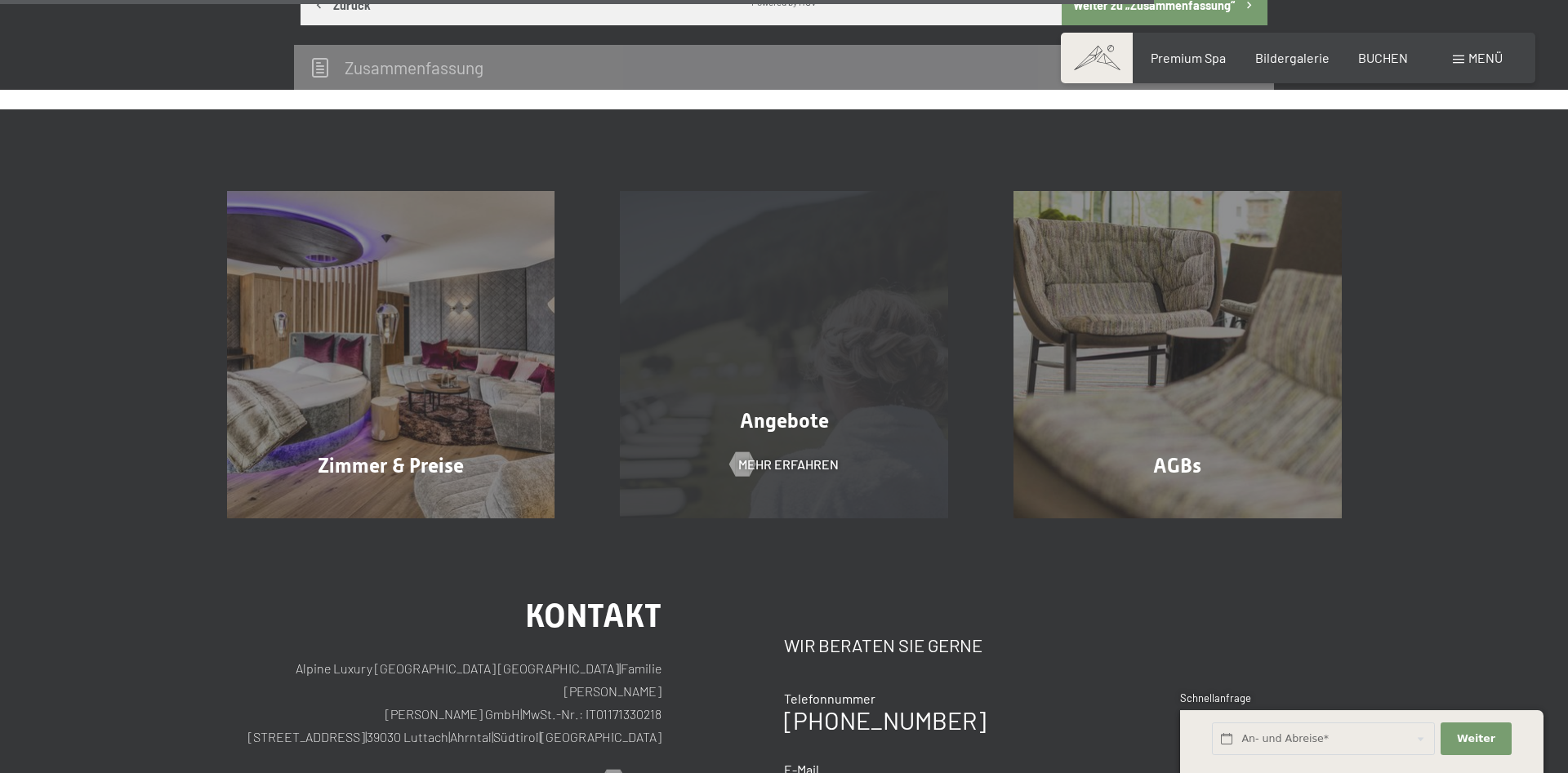
click at [878, 424] on div "Angebote" at bounding box center [784, 421] width 394 height 29
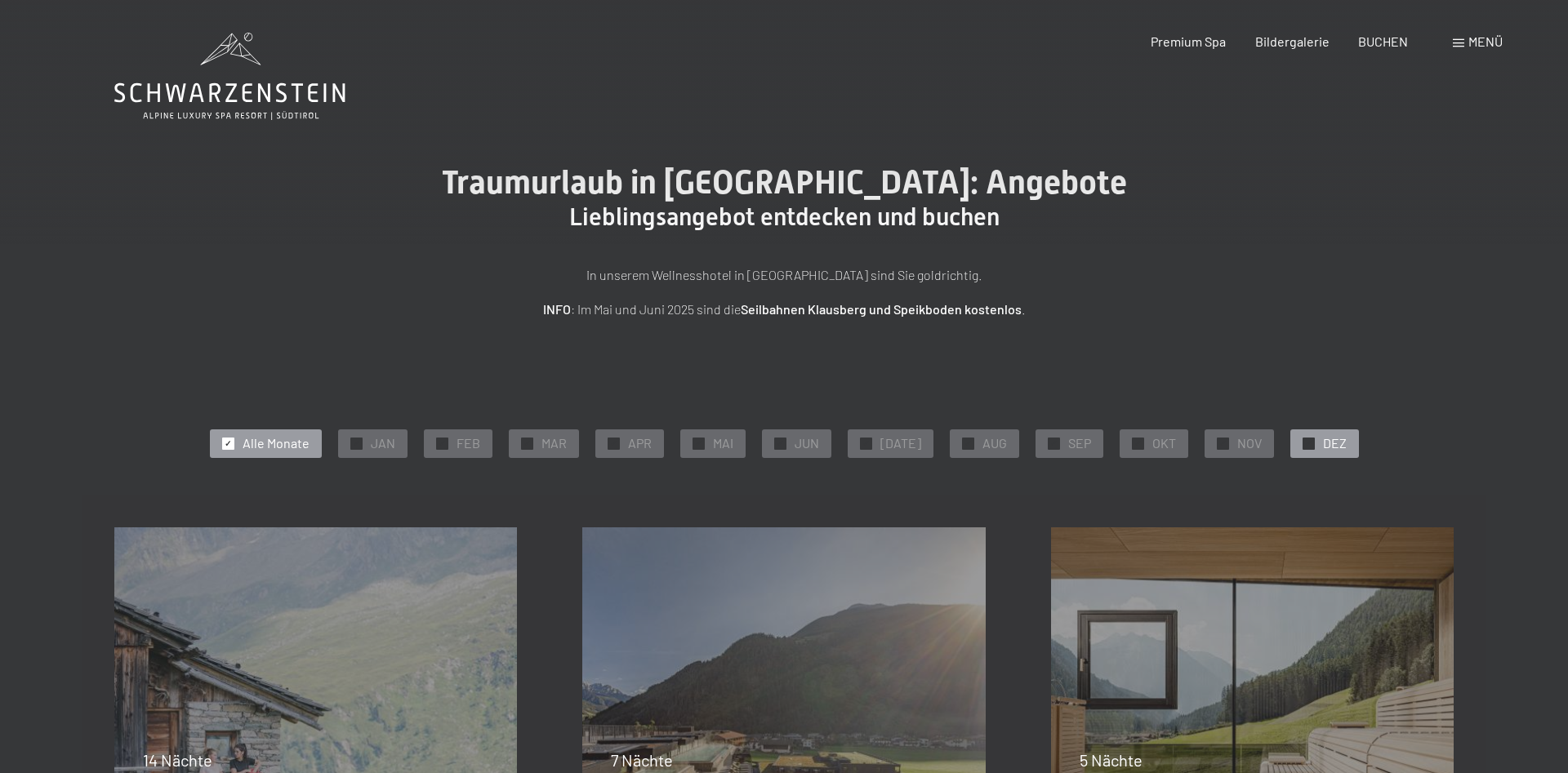
click at [1305, 443] on span "✓" at bounding box center [1308, 443] width 6 height 11
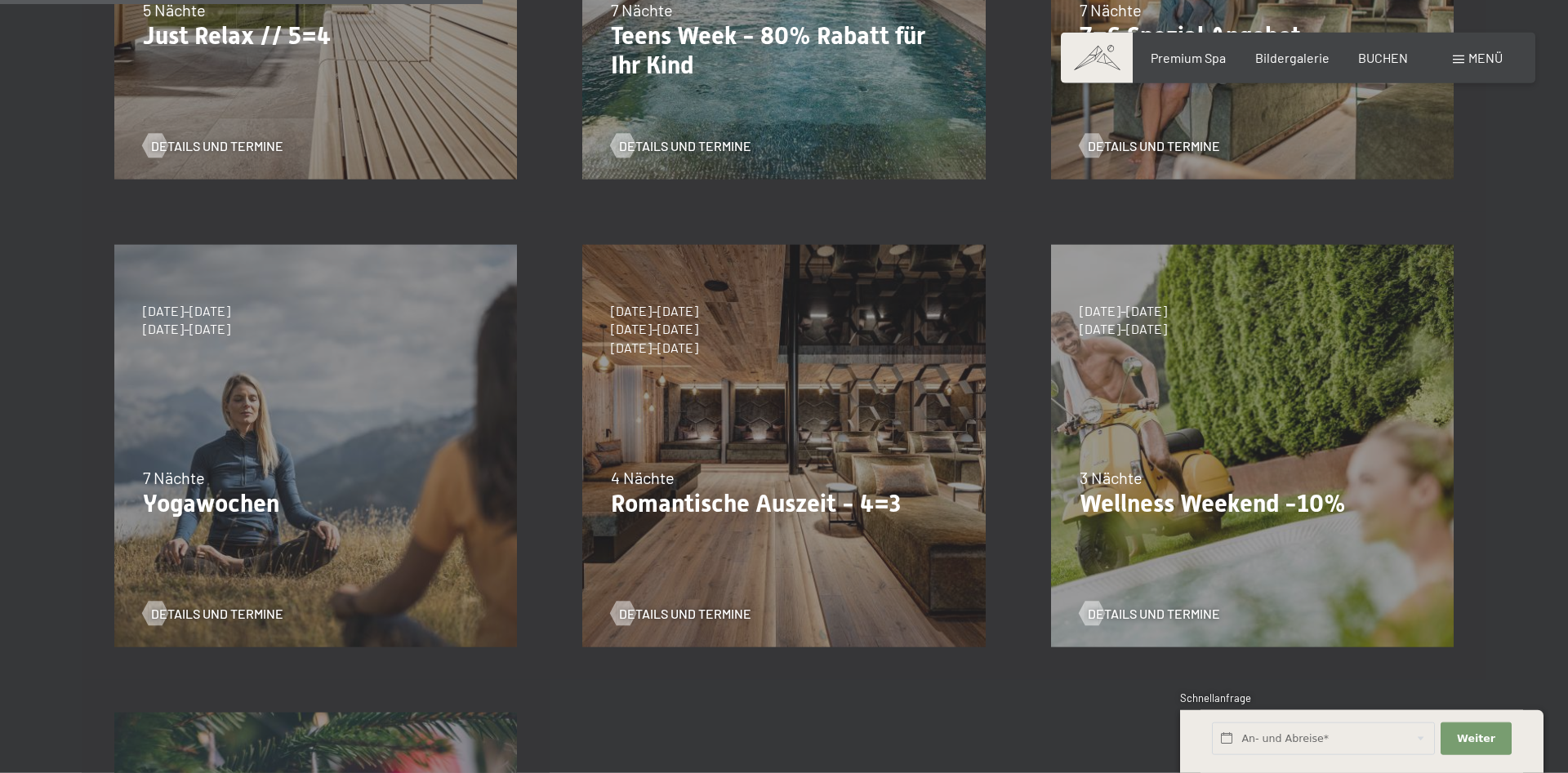
scroll to position [667, 0]
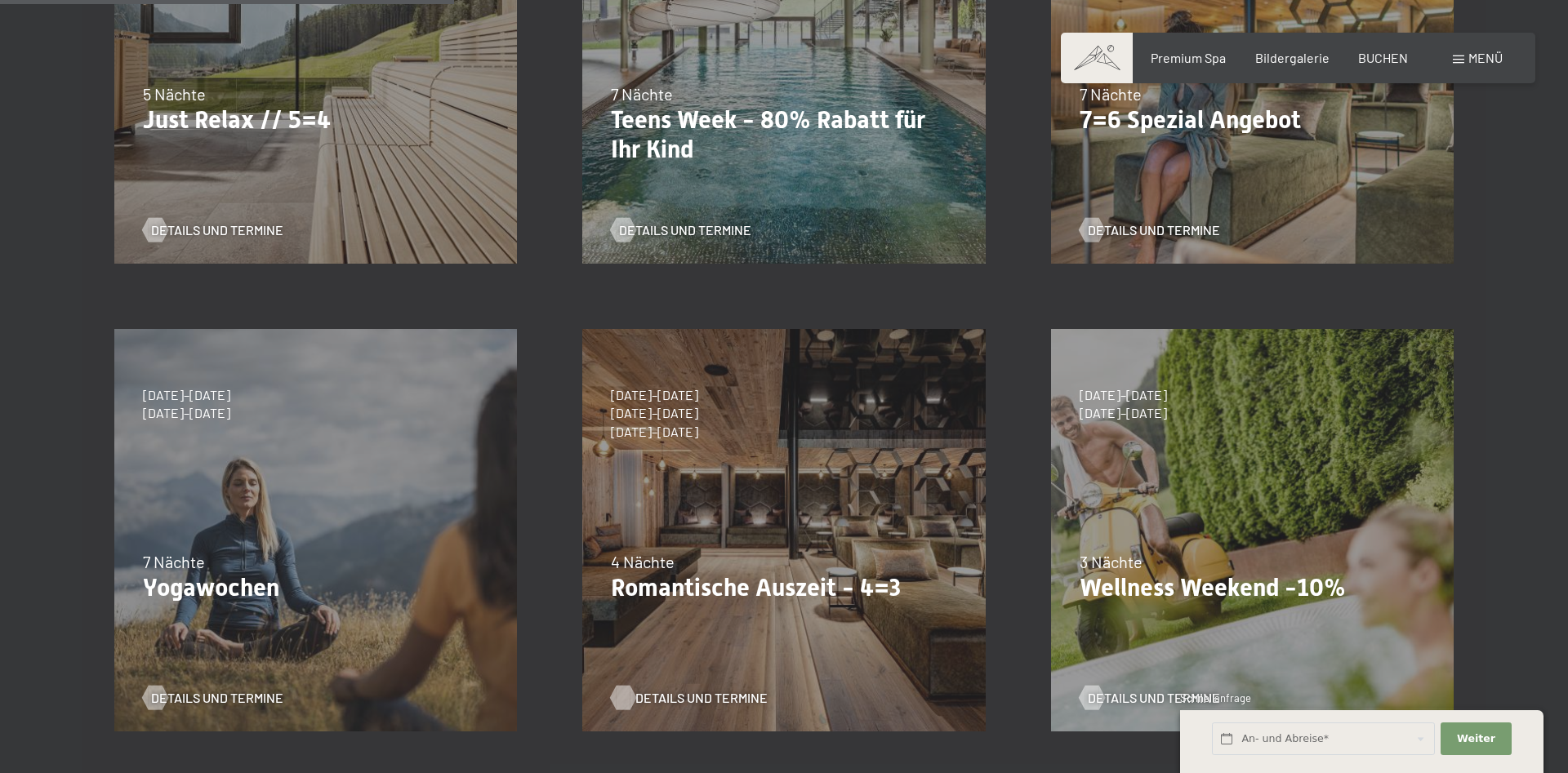
click at [717, 694] on span "Details und Termine" at bounding box center [702, 698] width 133 height 18
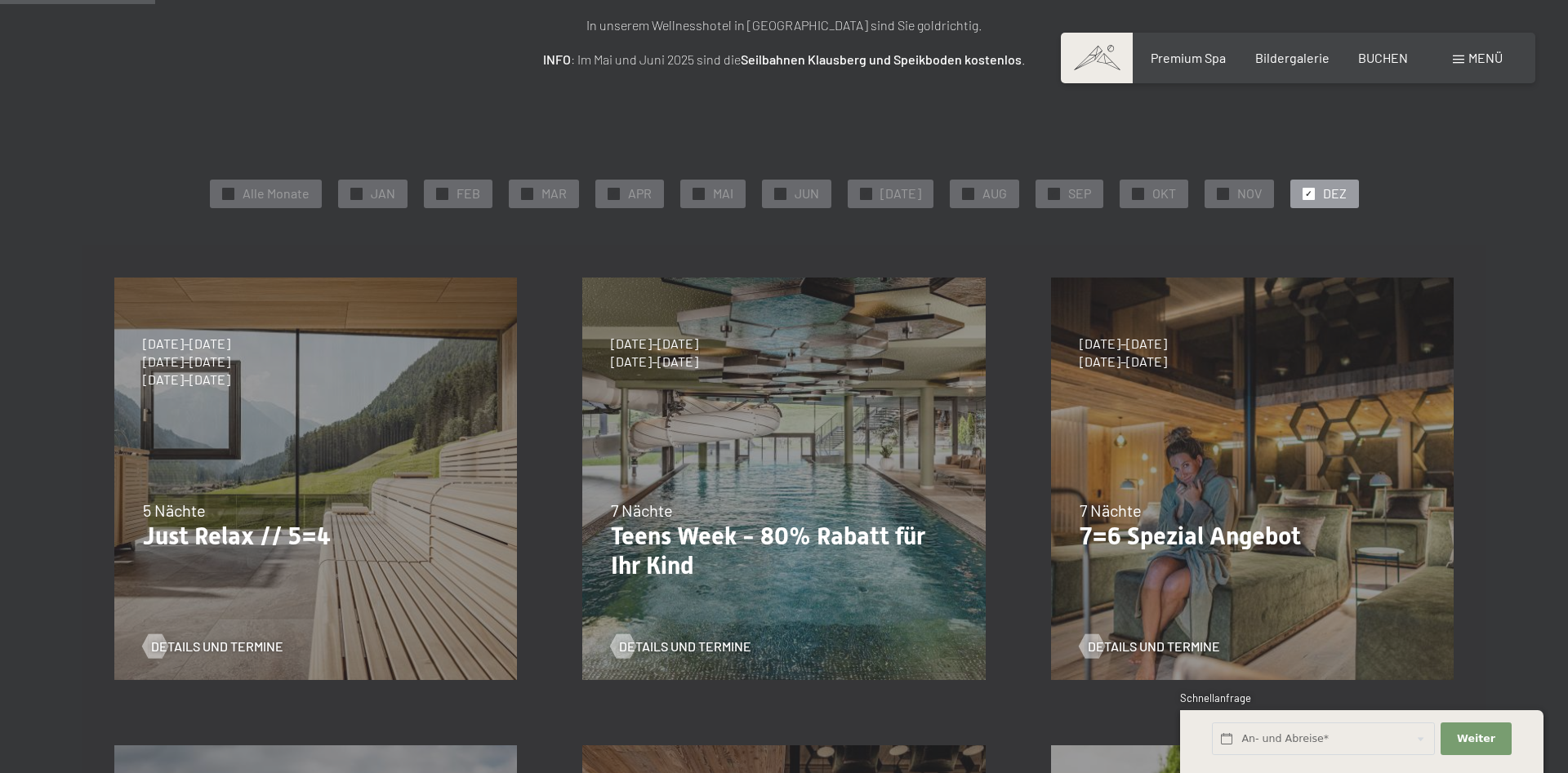
scroll to position [0, 0]
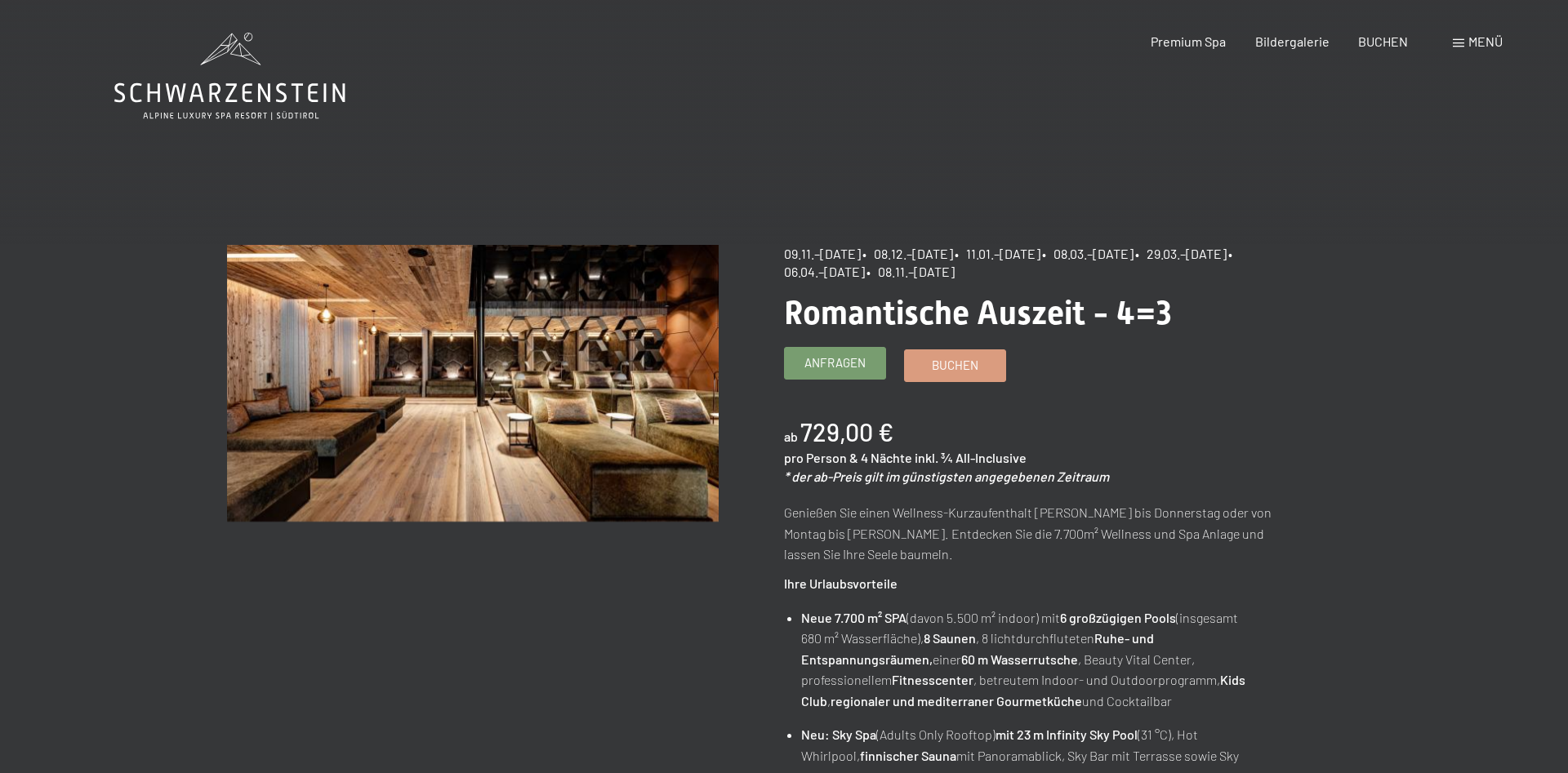
click at [818, 369] on span "Anfragen" at bounding box center [835, 363] width 61 height 17
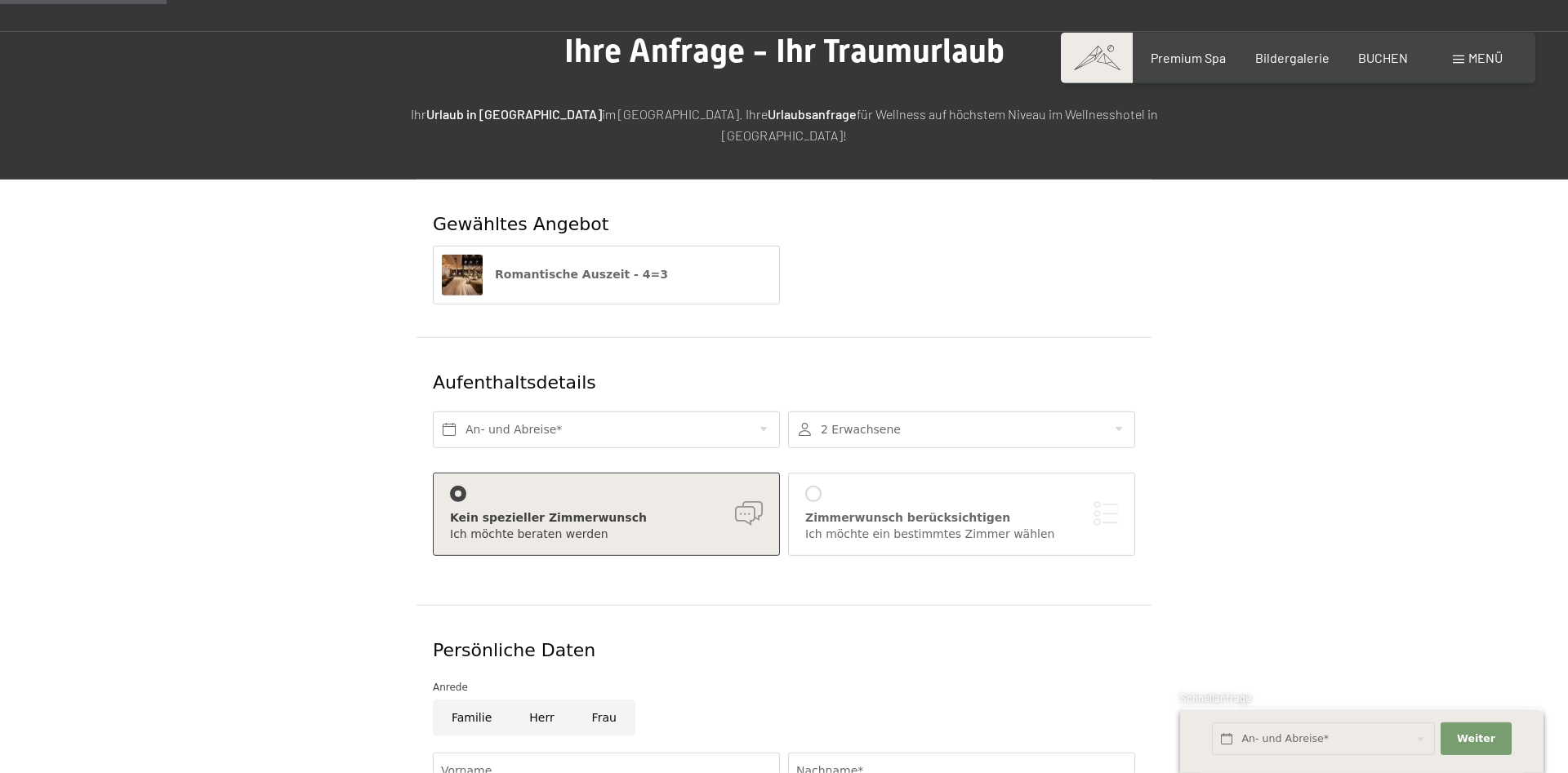
scroll to position [167, 0]
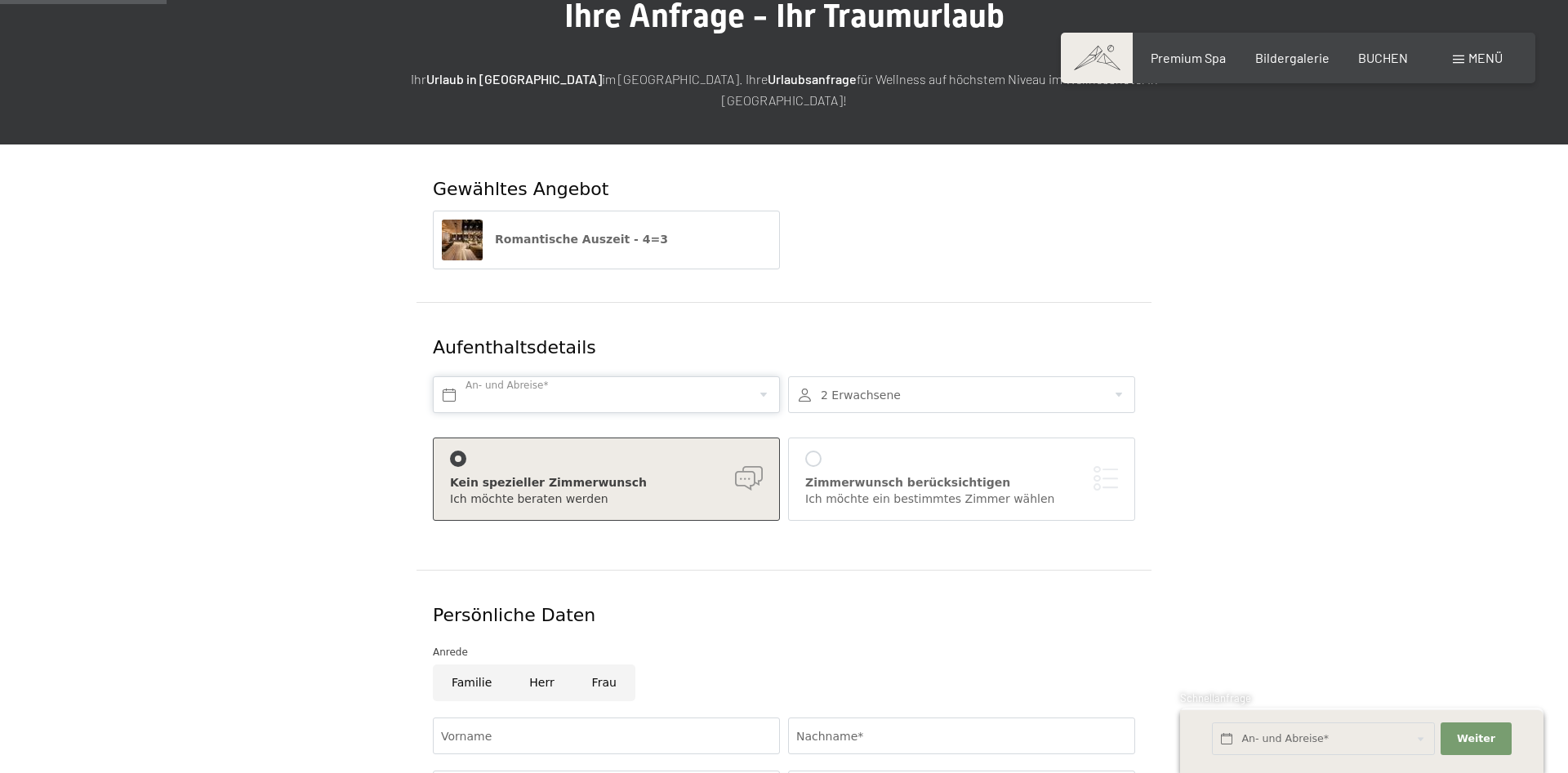
click at [757, 383] on input "text" at bounding box center [606, 394] width 347 height 37
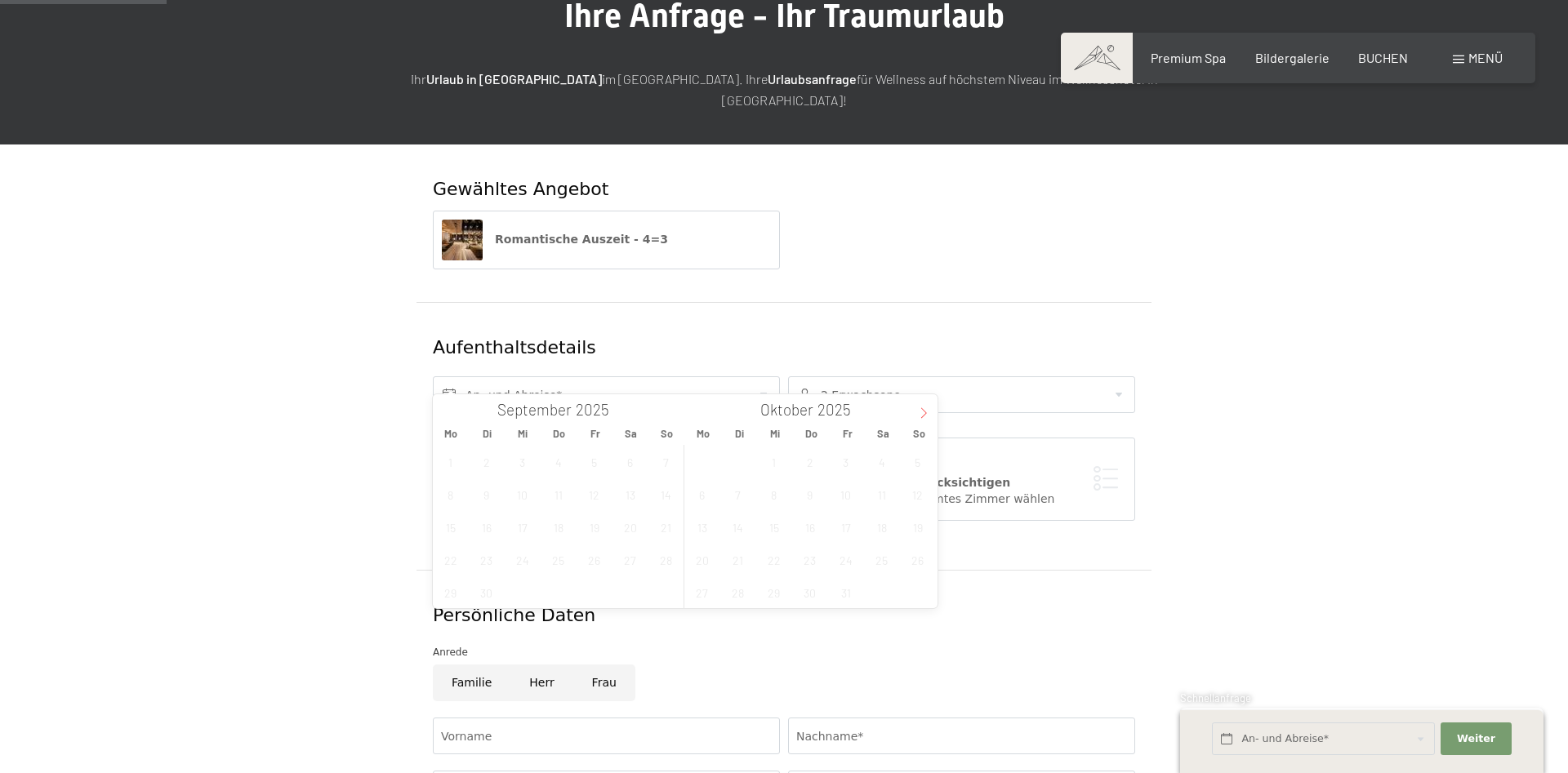
click at [920, 411] on icon at bounding box center [923, 413] width 11 height 11
click at [822, 529] on span "18" at bounding box center [810, 527] width 32 height 32
type input "Do. 18.12.2025"
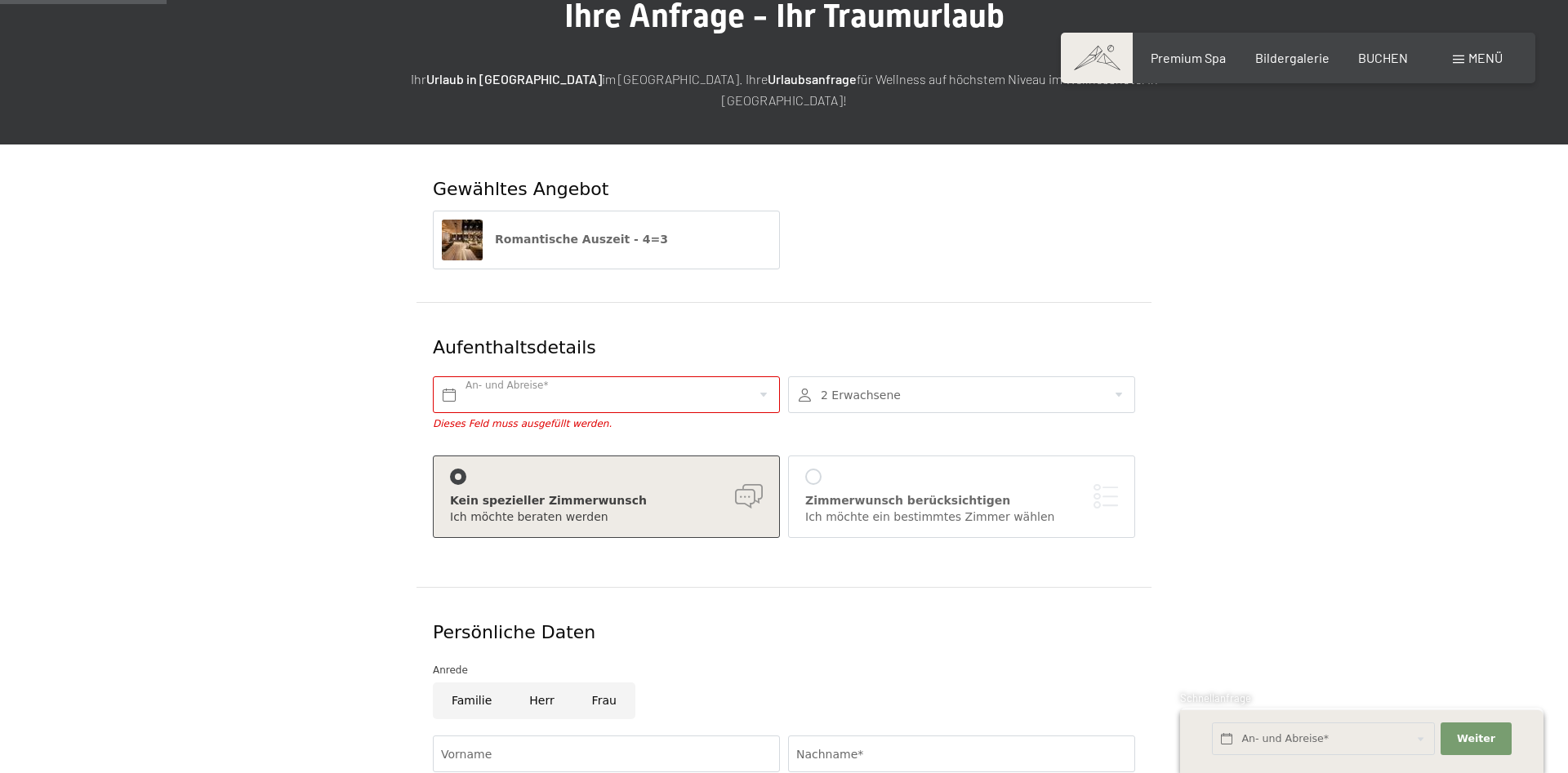
click at [768, 327] on div "Aufenthaltsdetails" at bounding box center [724, 348] width 592 height 42
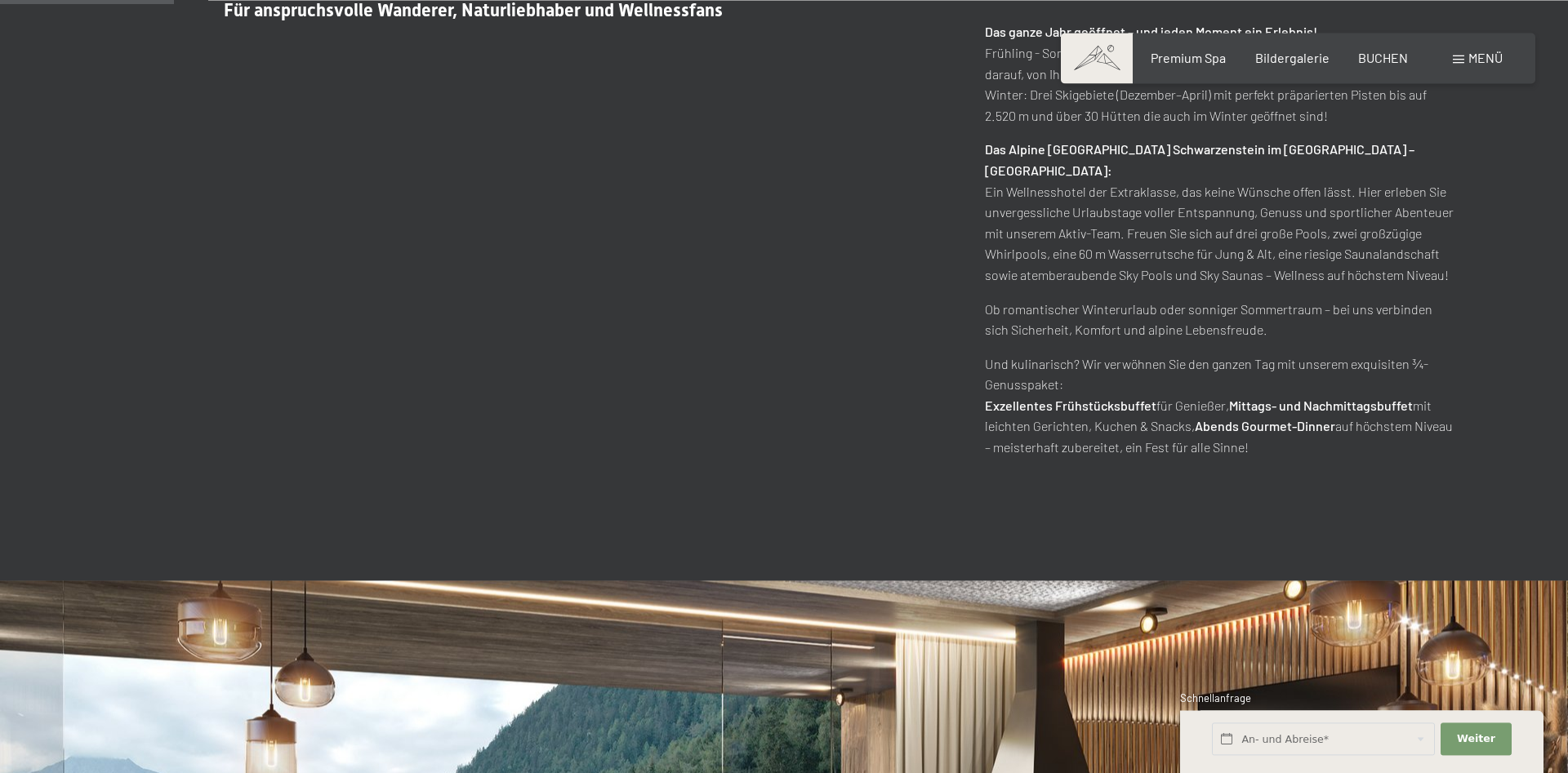
scroll to position [1000, 0]
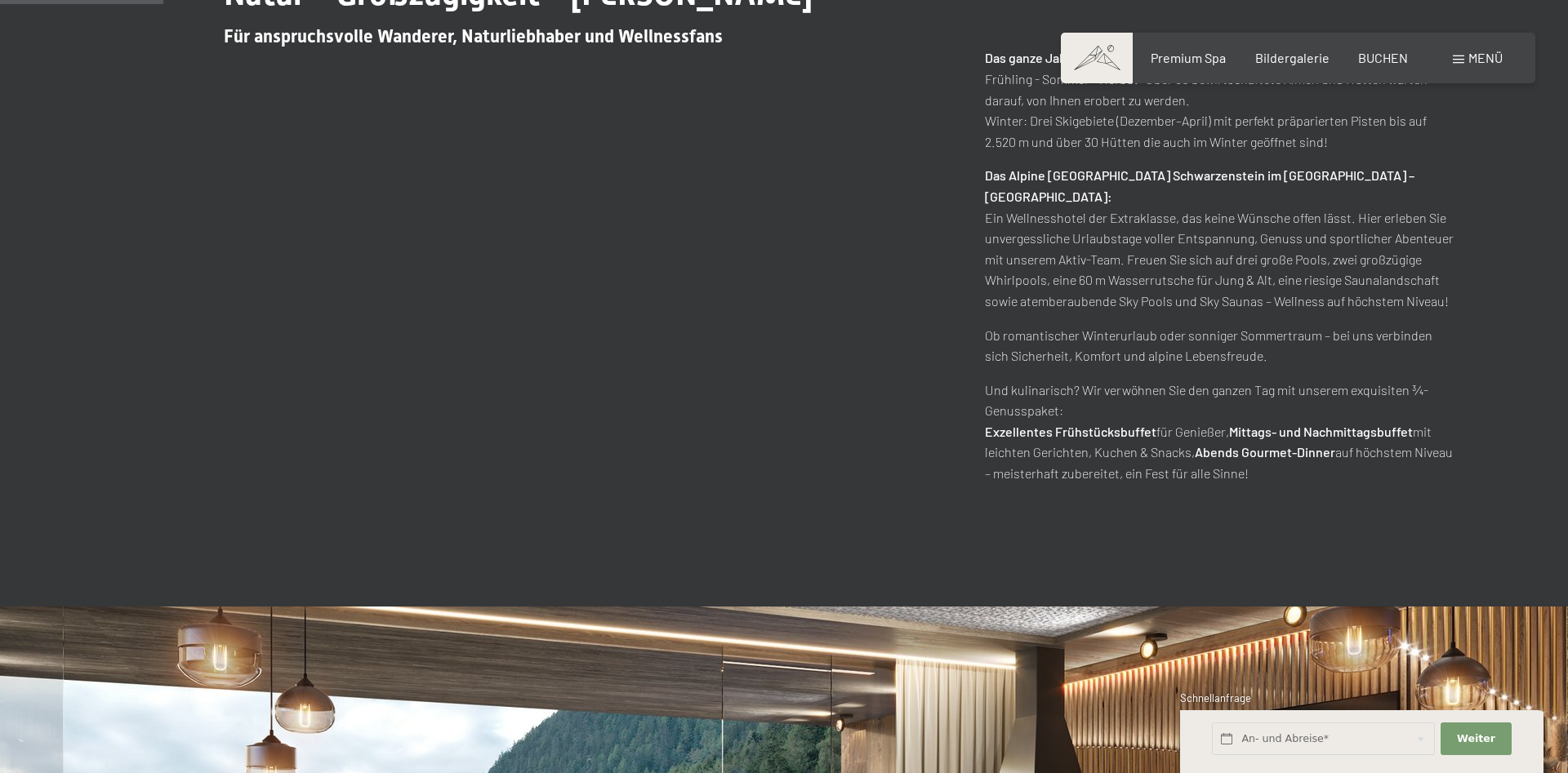
click at [1496, 57] on span "Menü" at bounding box center [1485, 58] width 34 height 16
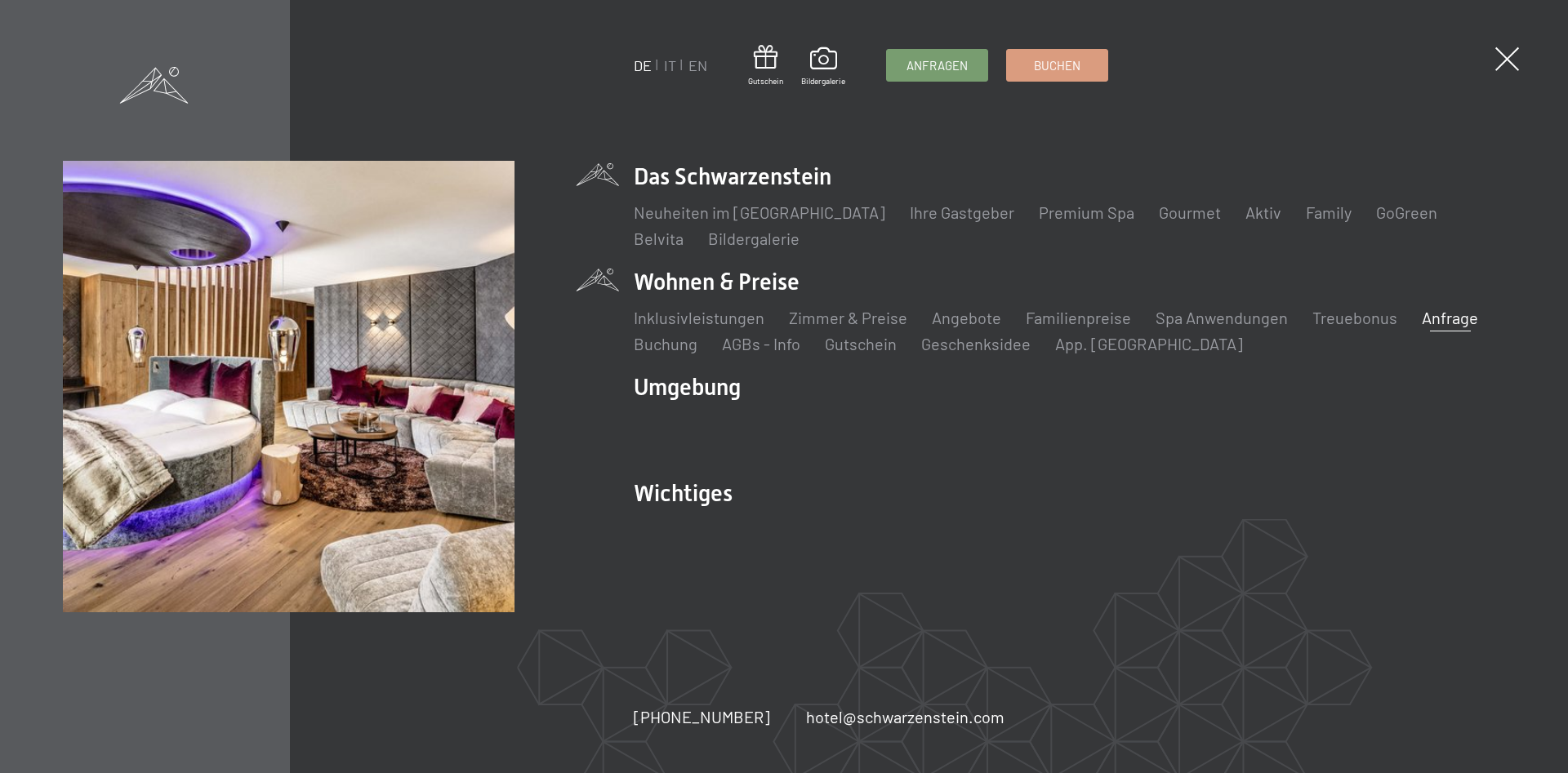
click at [1462, 318] on link "Anfrage" at bounding box center [1449, 318] width 57 height 19
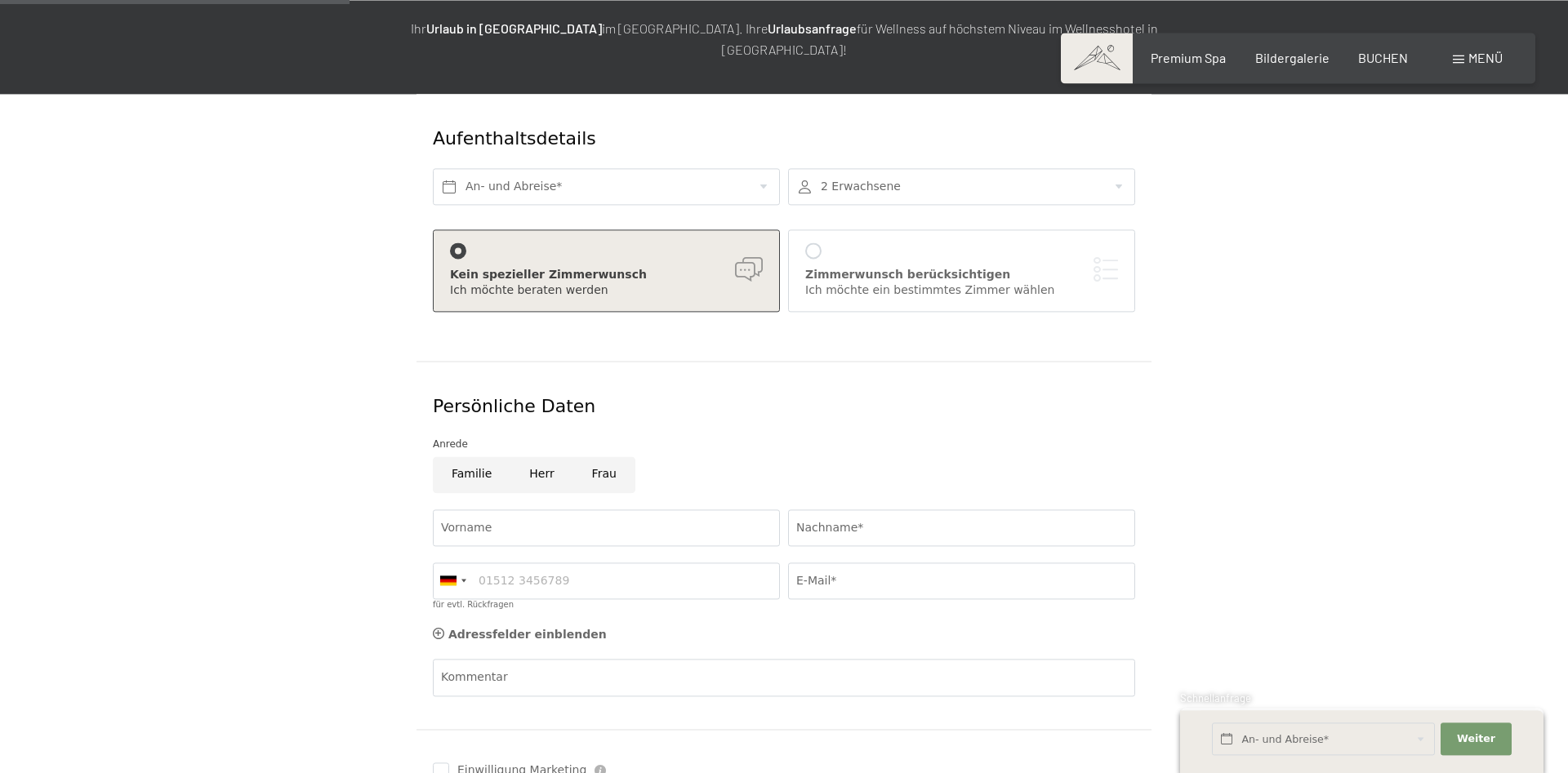
scroll to position [83, 0]
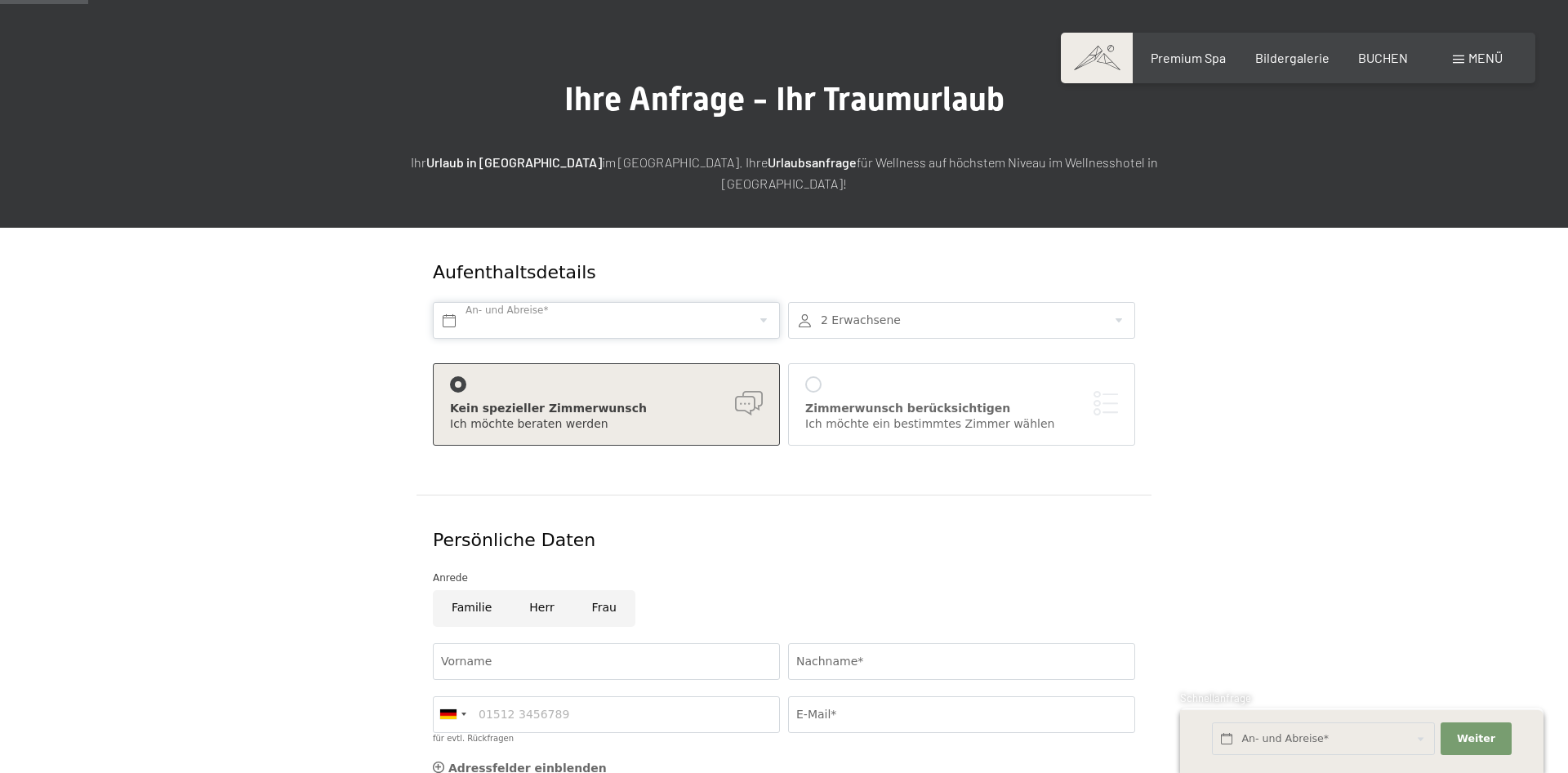
click at [675, 302] on input "text" at bounding box center [606, 320] width 347 height 37
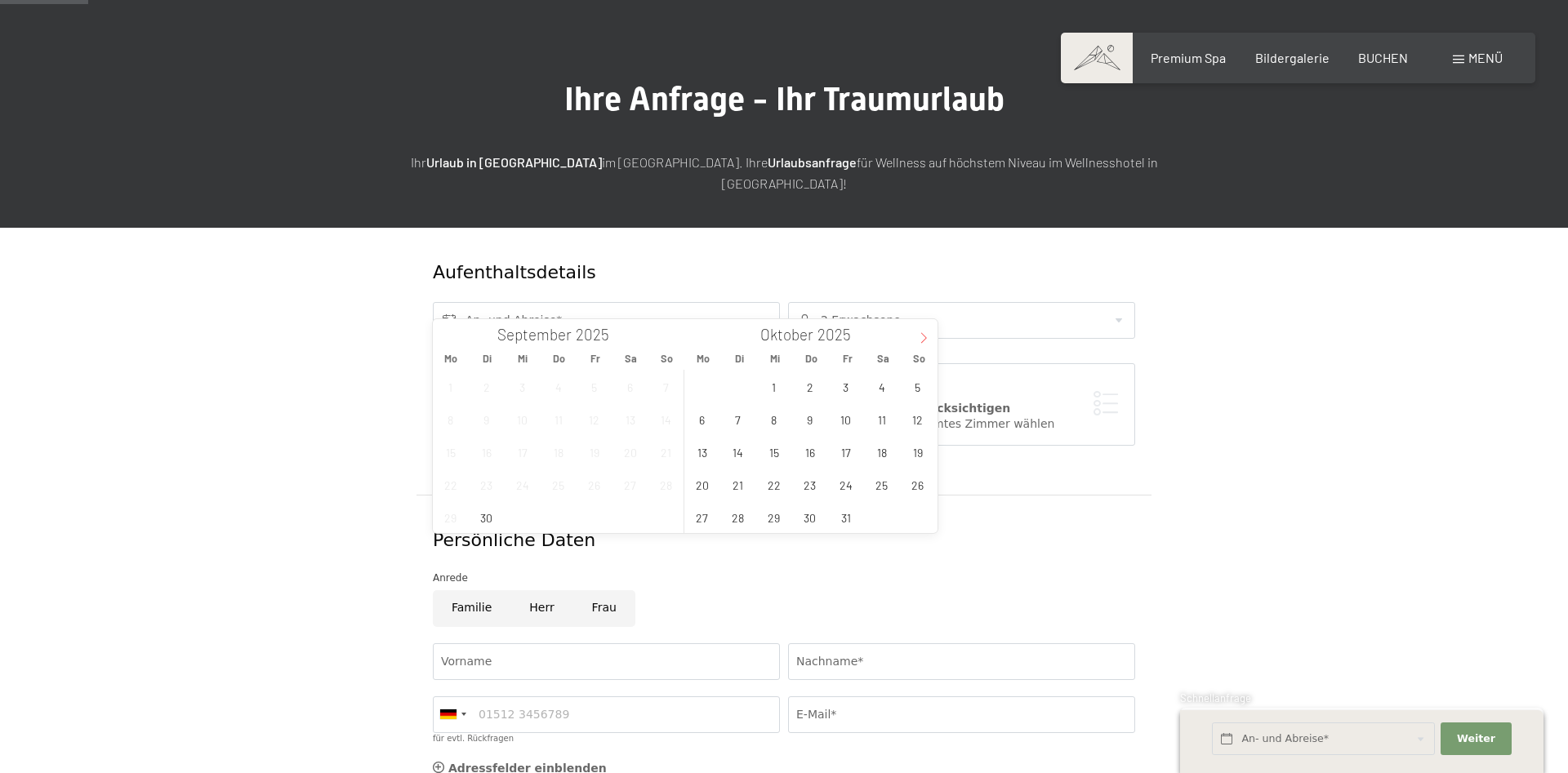
click at [912, 334] on span at bounding box center [924, 333] width 28 height 28
click at [814, 460] on span "18" at bounding box center [810, 452] width 32 height 32
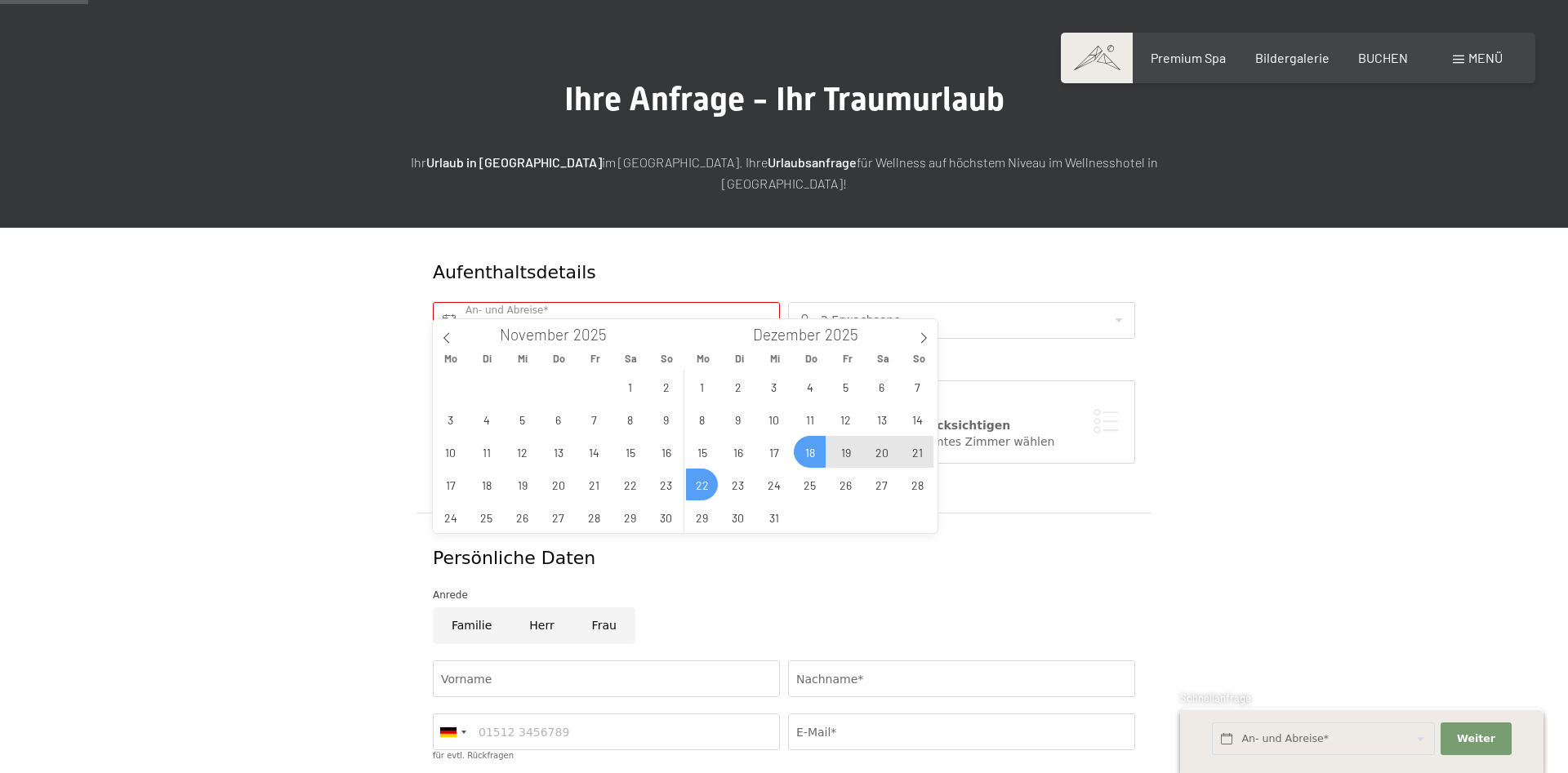
click at [708, 489] on span "22" at bounding box center [702, 484] width 32 height 32
type input "Do. 18.12.2025 - Mo. 22.12.2025"
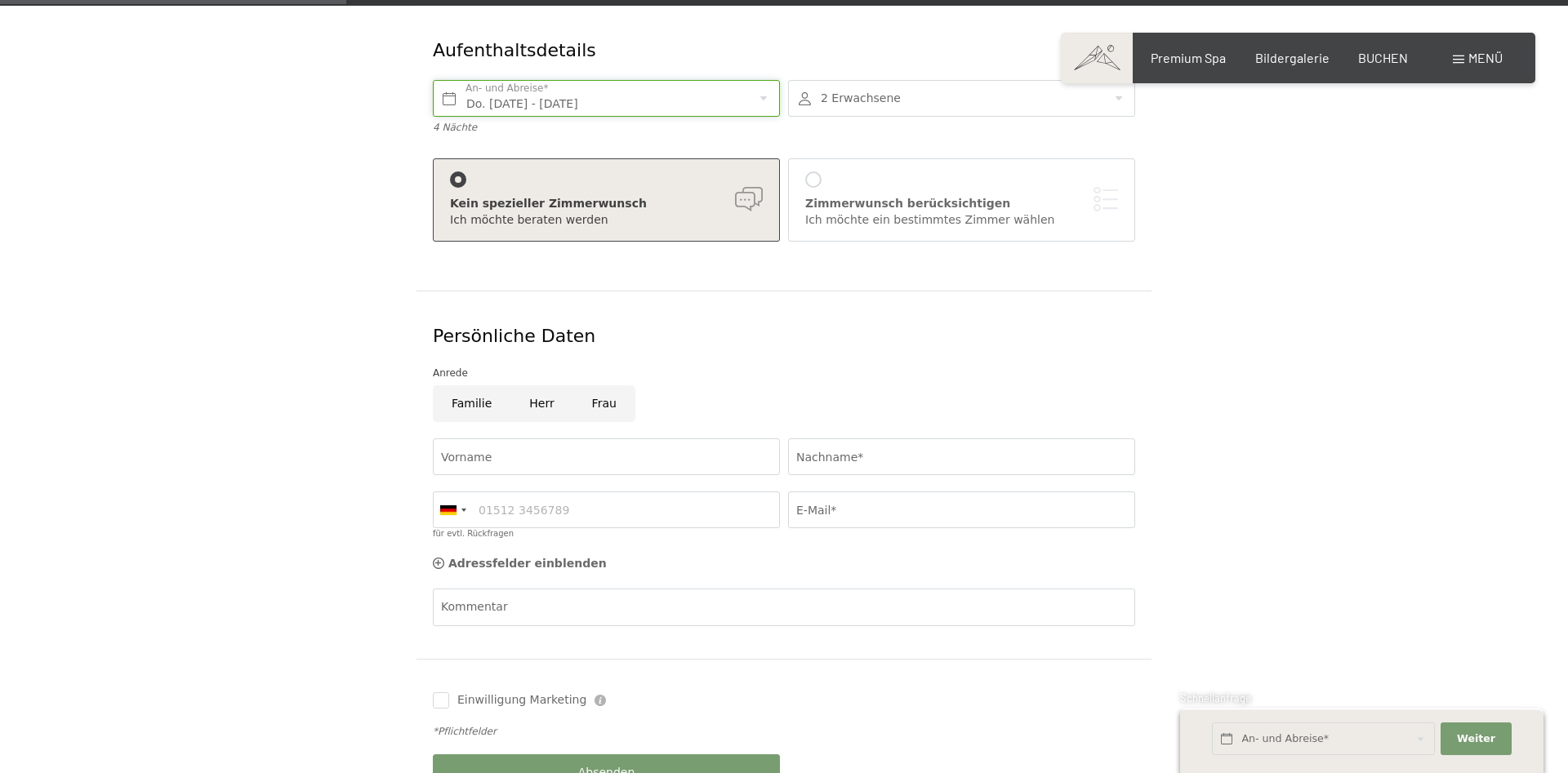
scroll to position [333, 0]
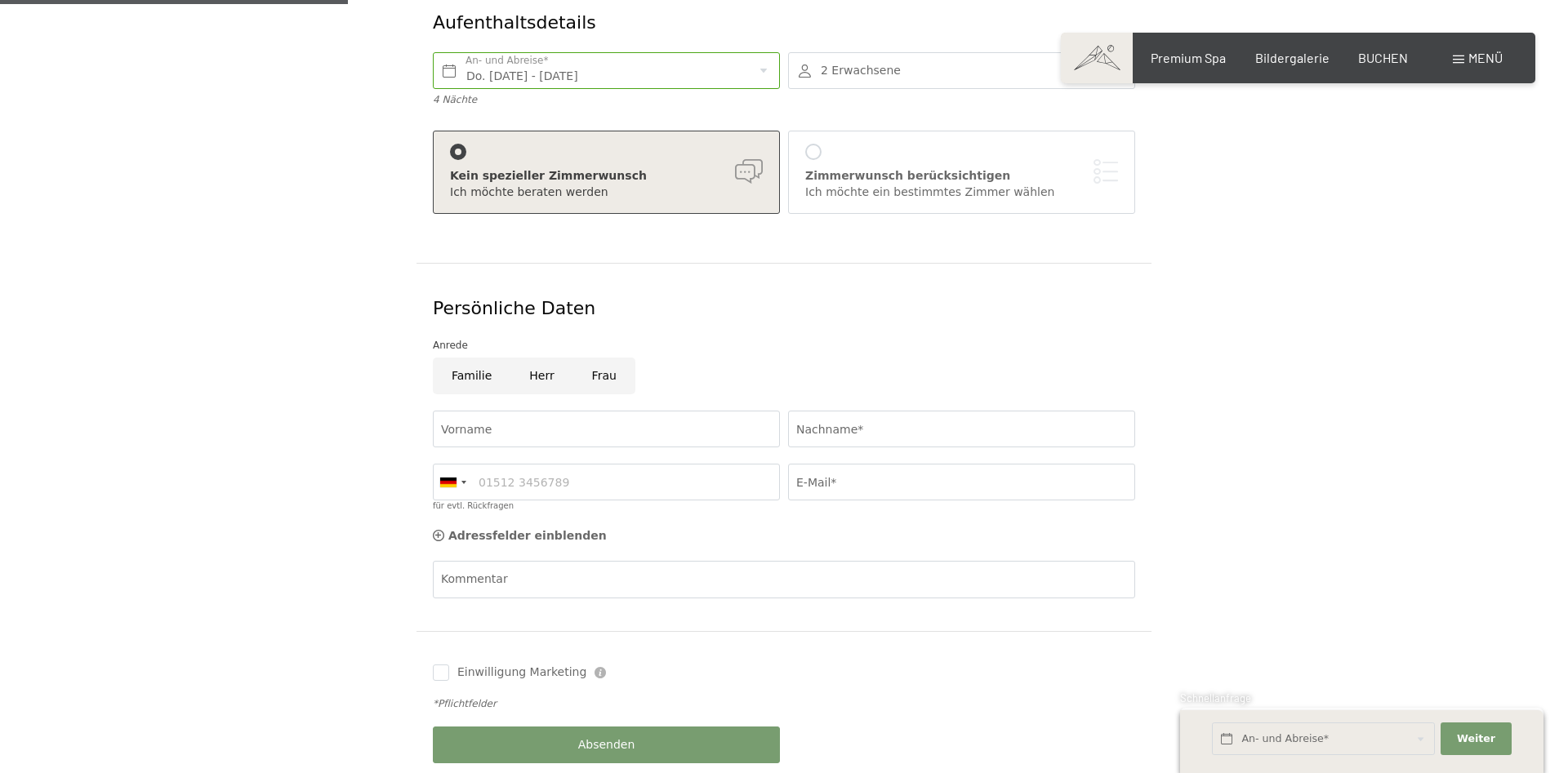
click at [546, 358] on input "Herr" at bounding box center [541, 376] width 62 height 37
radio input "true"
click at [584, 412] on input "Vorname" at bounding box center [606, 429] width 347 height 37
type input "Niklas"
type input "Köhler"
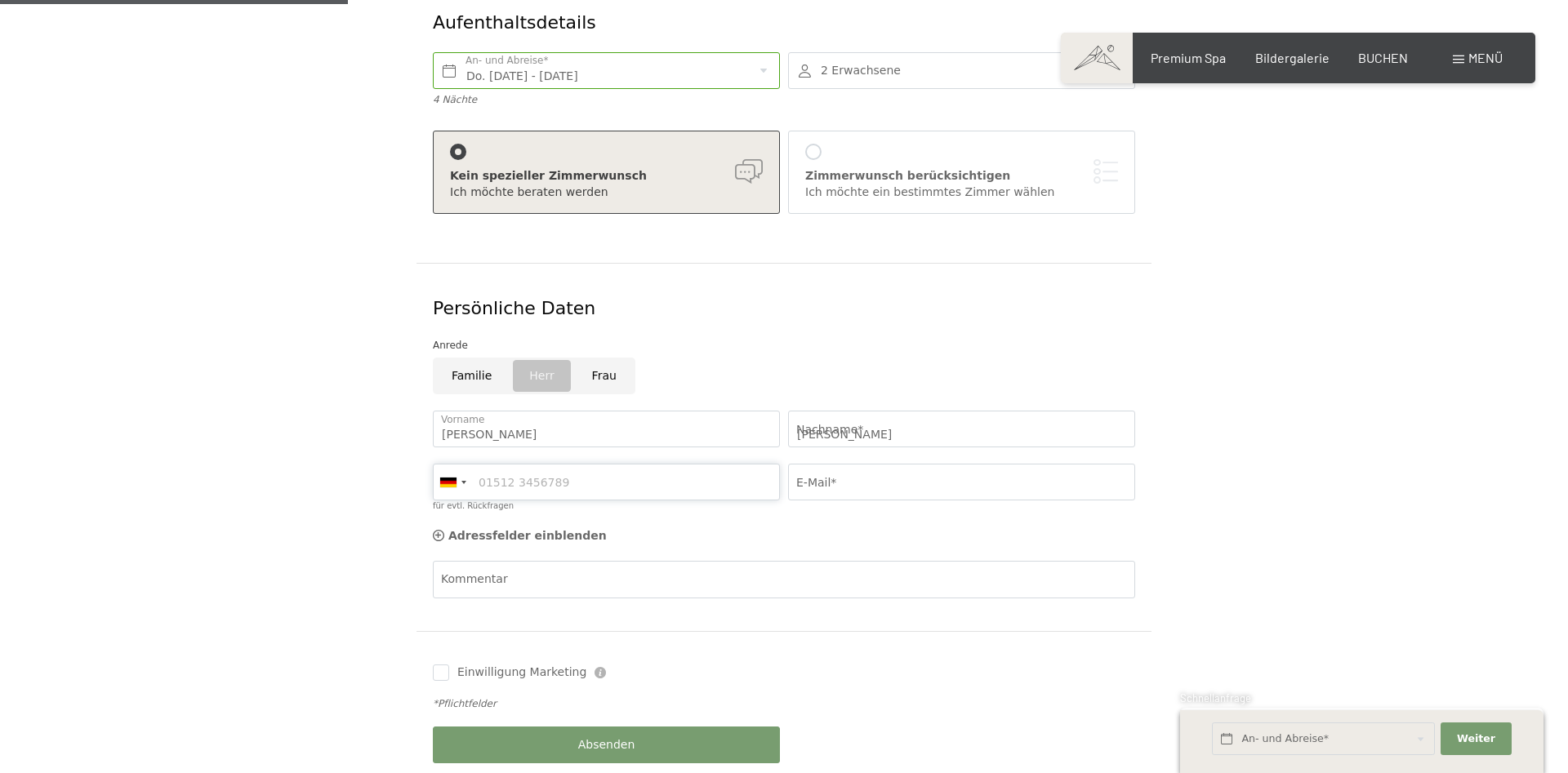
type input "01728551349"
type input "niklas.koehler@koewa.de"
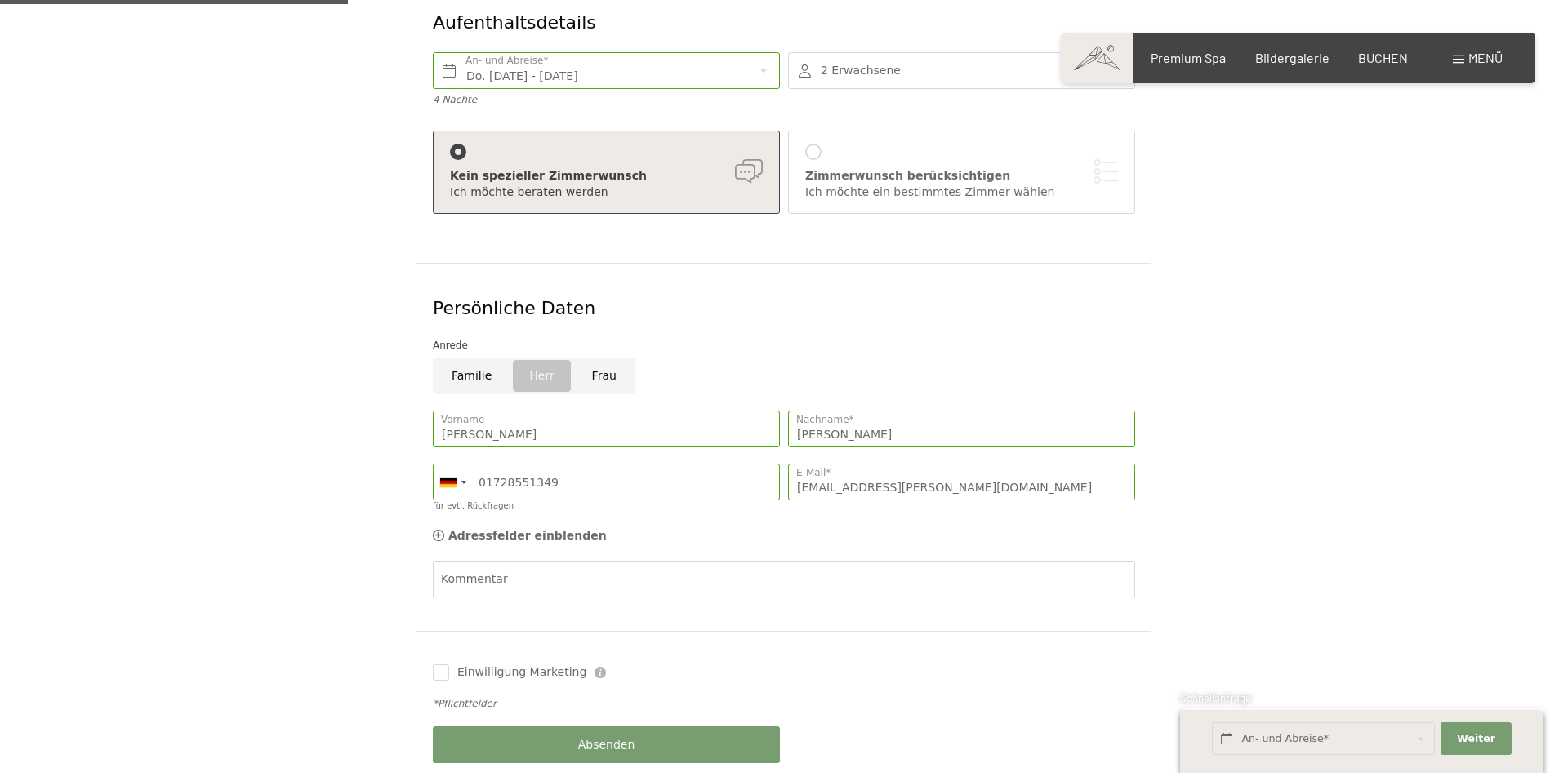
click at [430, 656] on div "Einwilligung Marketing Der Unterfertigte, der die Aufklärung laut Link gelesen …" at bounding box center [606, 672] width 355 height 32
click at [435, 665] on input "Einwilligung Marketing" at bounding box center [441, 673] width 17 height 17
checkbox input "true"
click at [552, 733] on button "Absenden" at bounding box center [606, 745] width 347 height 37
